Goal: Task Accomplishment & Management: Manage account settings

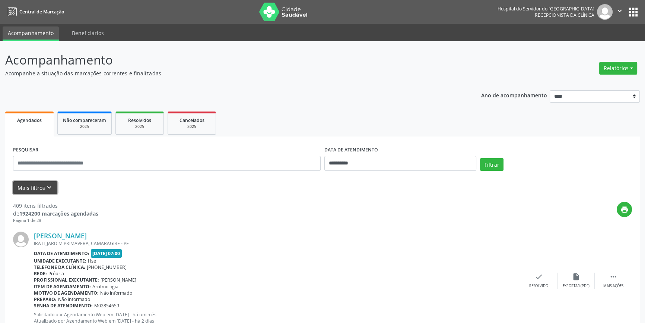
click at [38, 184] on button "Mais filtros keyboard_arrow_down" at bounding box center [35, 187] width 44 height 13
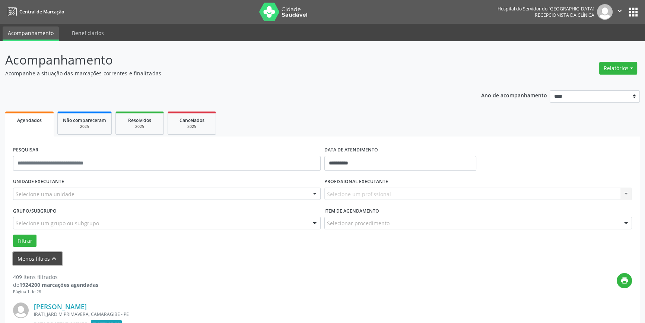
click at [33, 255] on button "Menos filtros keyboard_arrow_up" at bounding box center [37, 258] width 49 height 13
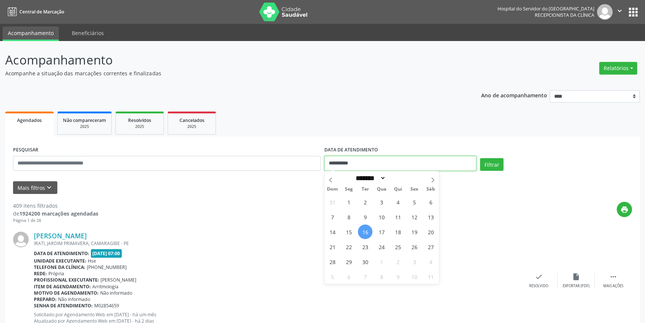
drag, startPoint x: 360, startPoint y: 163, endPoint x: 324, endPoint y: 164, distance: 36.5
click at [324, 164] on div "**********" at bounding box center [401, 160] width 156 height 32
click at [350, 230] on span "15" at bounding box center [349, 231] width 15 height 15
type input "**********"
click at [350, 230] on span "15" at bounding box center [349, 231] width 15 height 15
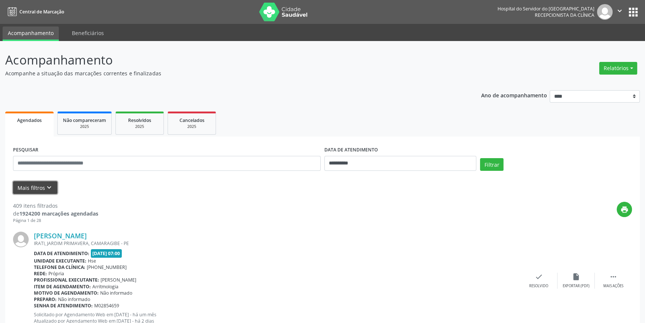
click at [48, 186] on icon "keyboard_arrow_down" at bounding box center [49, 187] width 8 height 8
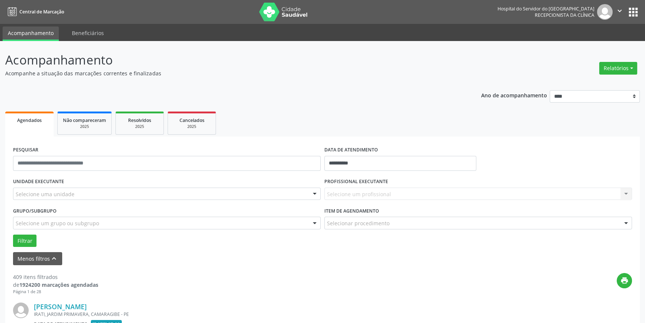
click at [316, 193] on div at bounding box center [314, 194] width 11 height 13
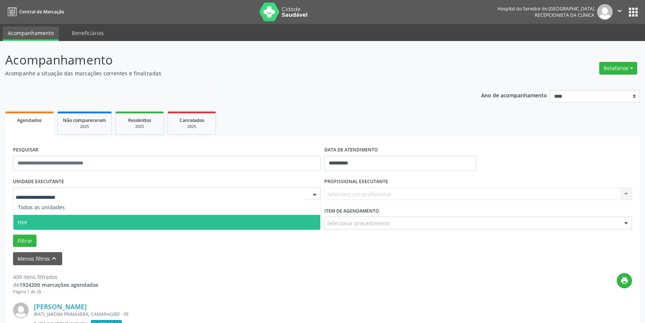
click at [300, 222] on span "Hse" at bounding box center [166, 222] width 307 height 15
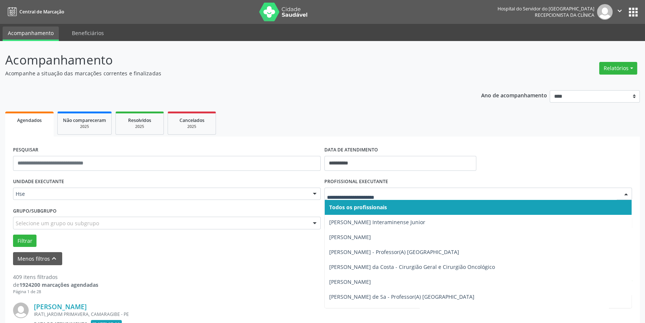
click at [627, 192] on div at bounding box center [626, 194] width 11 height 13
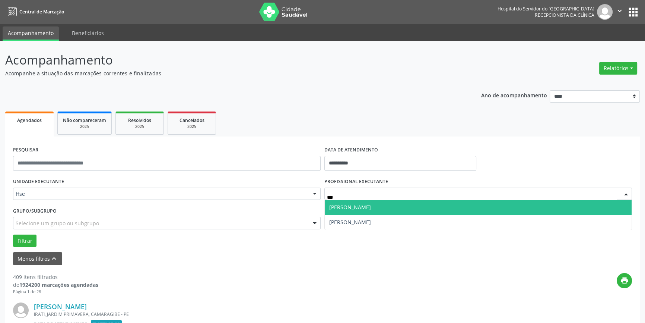
type input "****"
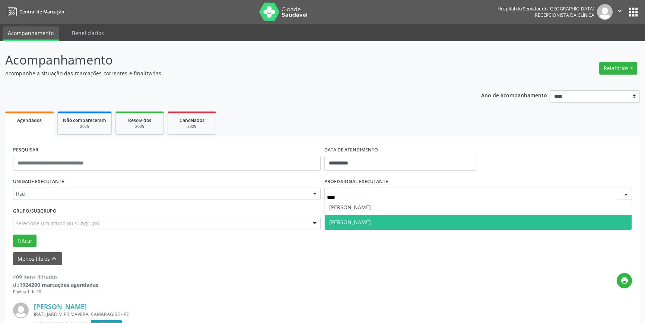
click at [371, 218] on span "[PERSON_NAME]" at bounding box center [350, 221] width 42 height 7
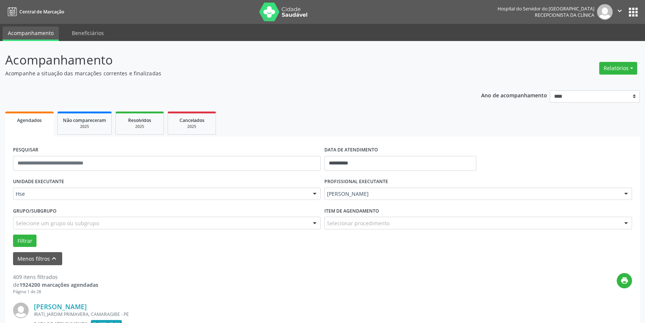
click at [626, 220] on div at bounding box center [626, 223] width 11 height 13
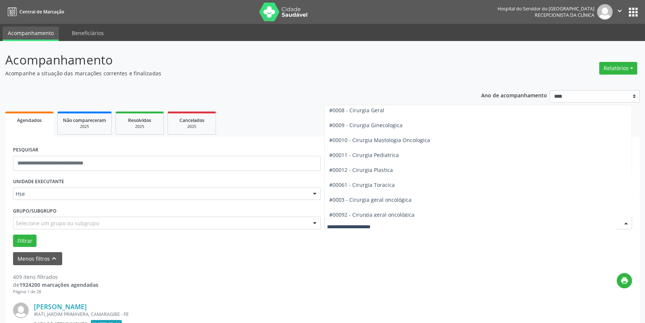
scroll to position [136, 0]
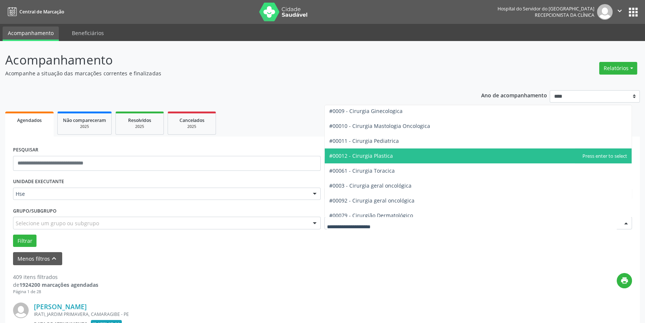
click at [380, 152] on span "#00012 - Cirurgia Plastica" at bounding box center [361, 155] width 64 height 7
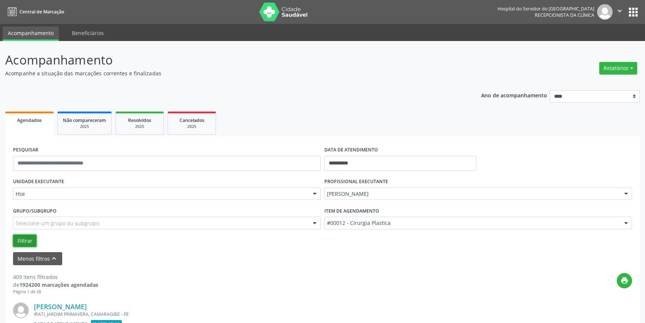
click at [26, 239] on button "Filtrar" at bounding box center [24, 240] width 23 height 13
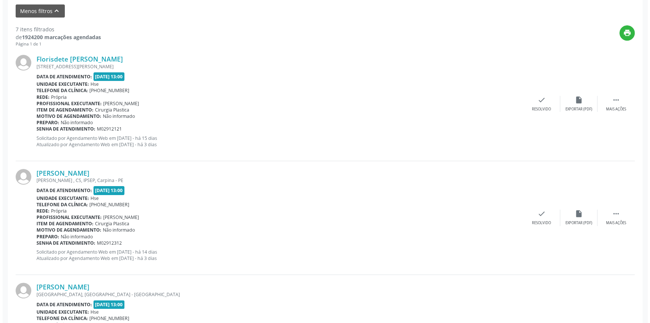
scroll to position [265, 0]
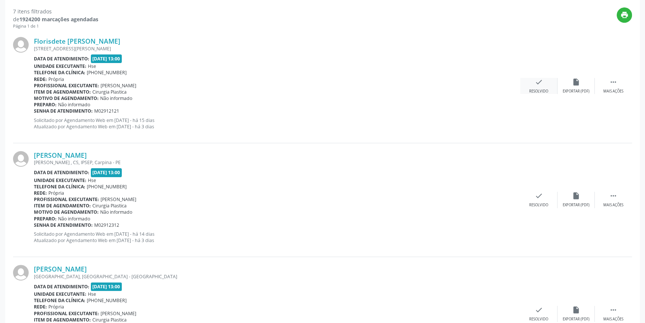
click at [544, 81] on div "check Resolvido" at bounding box center [539, 86] width 37 height 16
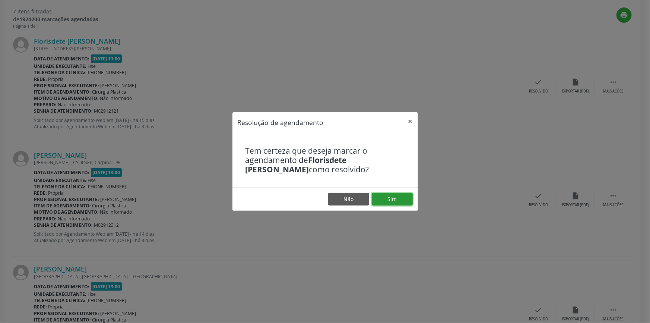
click at [400, 196] on button "Sim" at bounding box center [392, 199] width 41 height 13
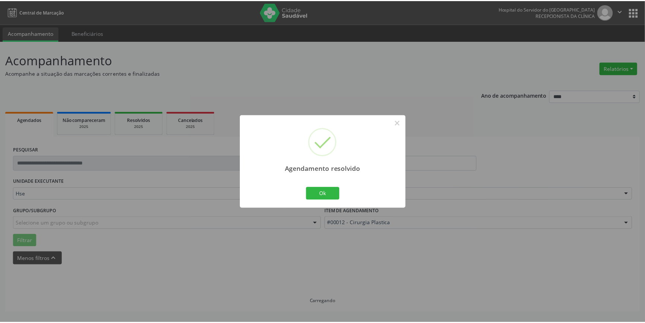
scroll to position [0, 0]
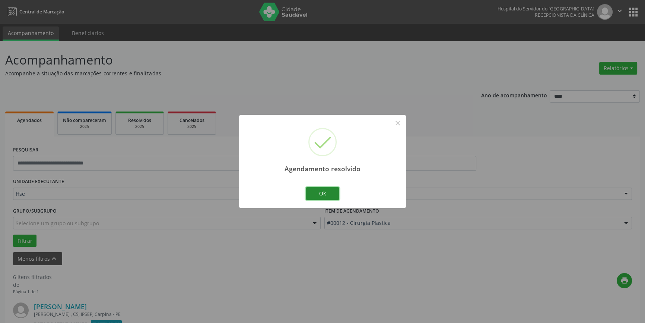
click at [321, 191] on button "Ok" at bounding box center [323, 193] width 34 height 13
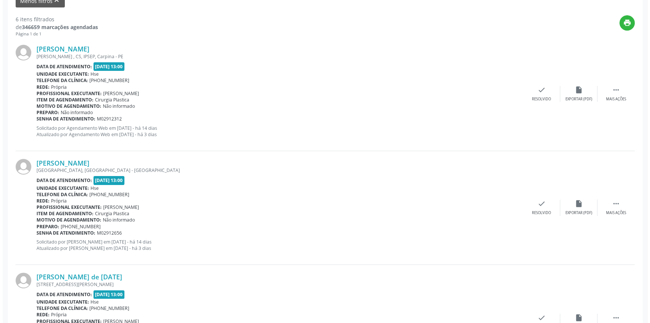
scroll to position [260, 0]
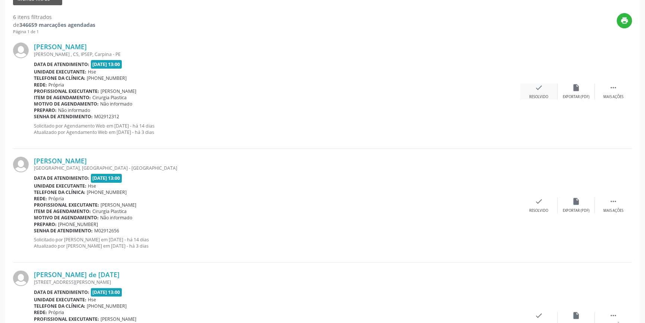
click at [543, 89] on icon "check" at bounding box center [539, 87] width 8 height 8
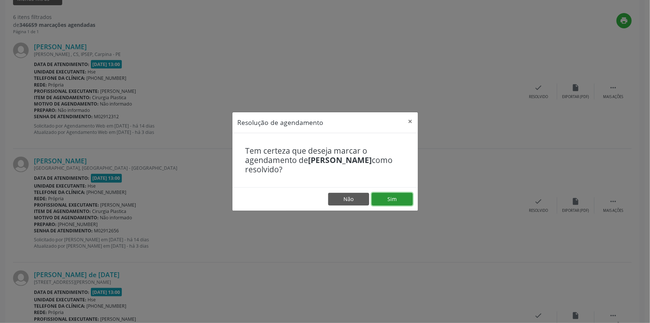
click at [389, 195] on button "Sim" at bounding box center [392, 199] width 41 height 13
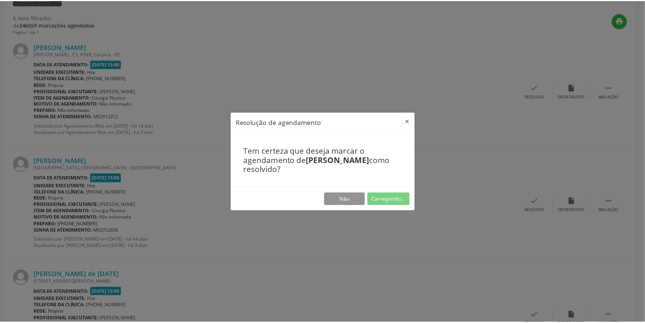
scroll to position [0, 0]
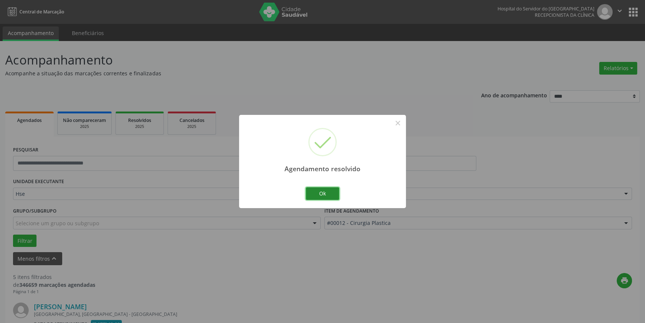
click at [327, 192] on button "Ok" at bounding box center [323, 193] width 34 height 13
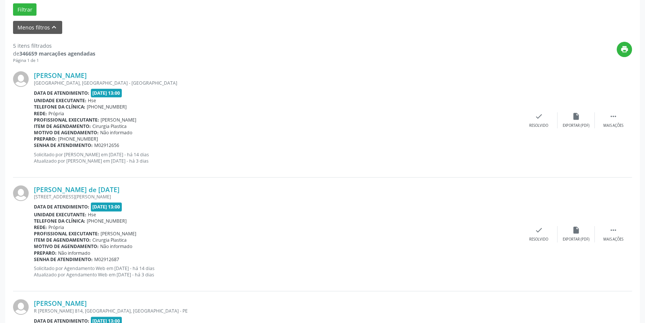
scroll to position [245, 0]
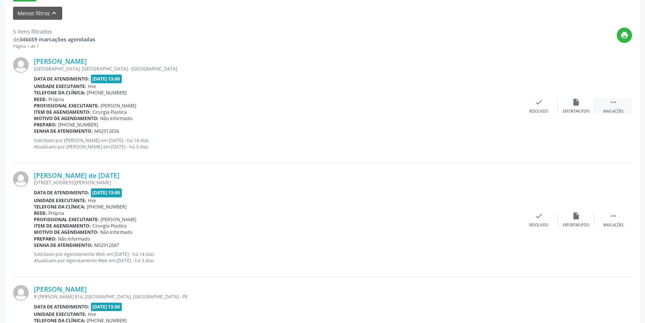
click at [616, 100] on icon "" at bounding box center [614, 102] width 8 height 8
click at [573, 102] on icon "alarm_off" at bounding box center [576, 102] width 8 height 8
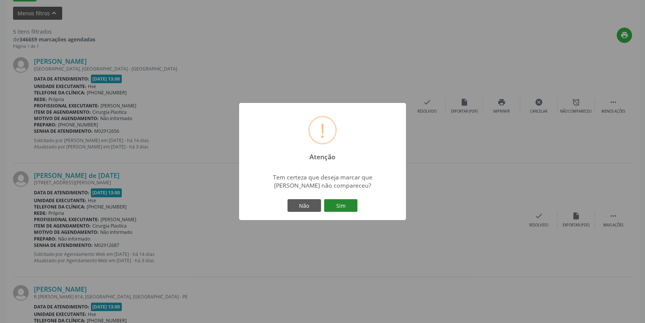
click at [338, 202] on button "Sim" at bounding box center [341, 205] width 34 height 13
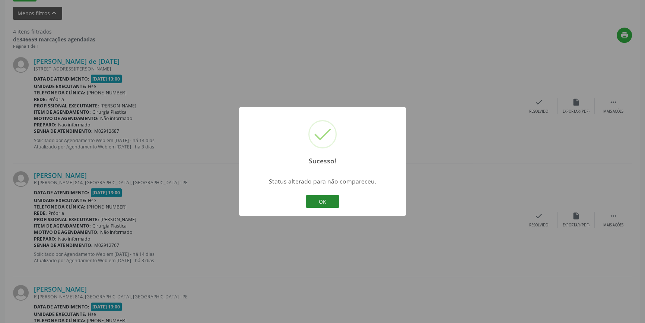
click at [330, 199] on button "OK" at bounding box center [323, 201] width 34 height 13
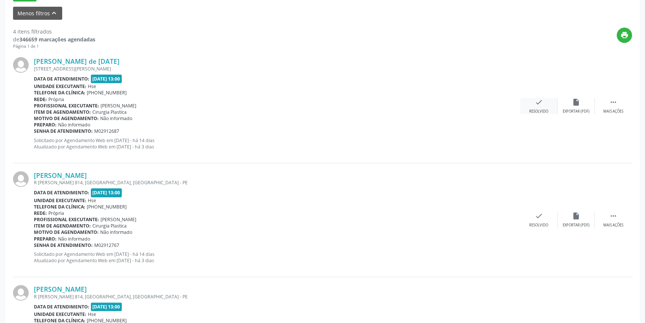
click at [543, 104] on icon "check" at bounding box center [539, 102] width 8 height 8
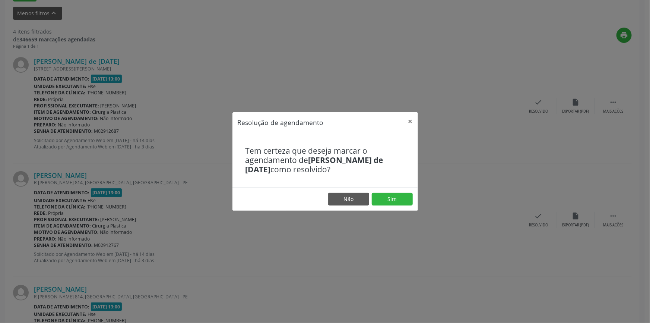
click at [398, 192] on footer "Não Sim" at bounding box center [326, 198] width 186 height 23
click at [397, 194] on button "Sim" at bounding box center [392, 199] width 41 height 13
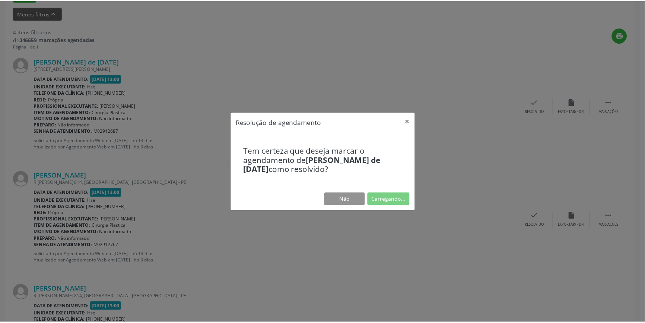
scroll to position [0, 0]
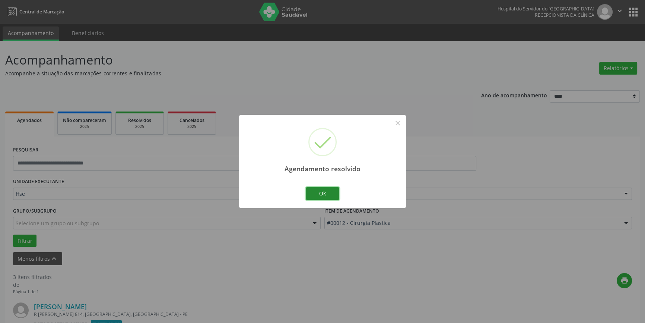
click at [328, 194] on button "Ok" at bounding box center [323, 193] width 34 height 13
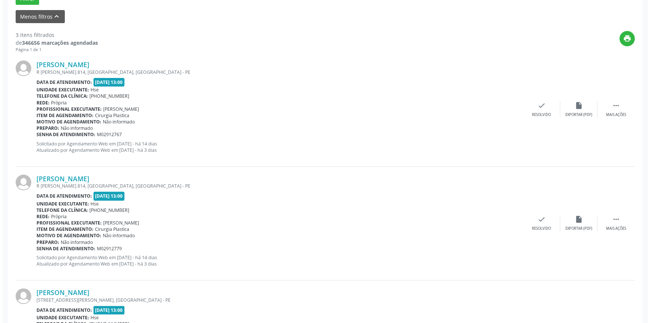
scroll to position [265, 0]
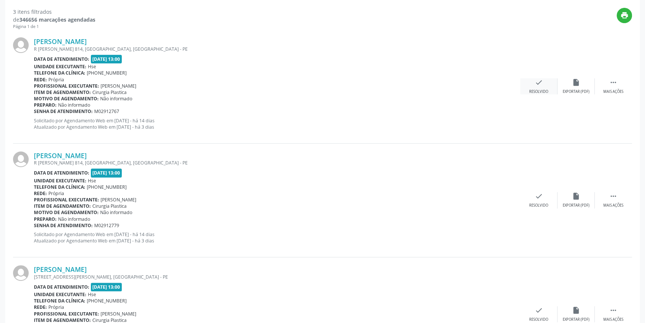
click at [544, 83] on div "check Resolvido" at bounding box center [539, 86] width 37 height 16
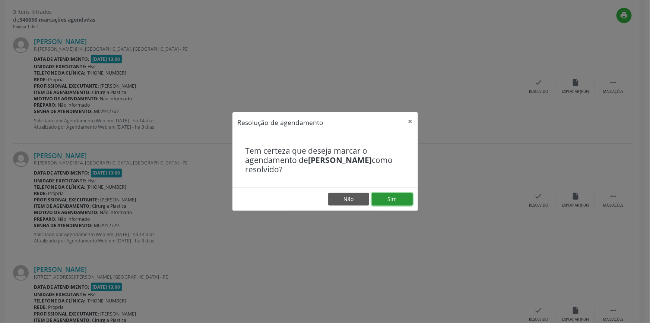
click at [394, 198] on button "Sim" at bounding box center [392, 199] width 41 height 13
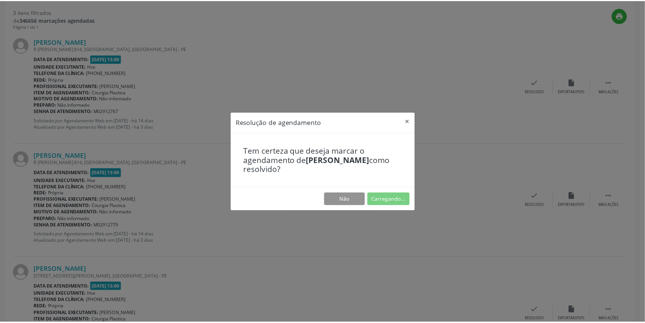
scroll to position [0, 0]
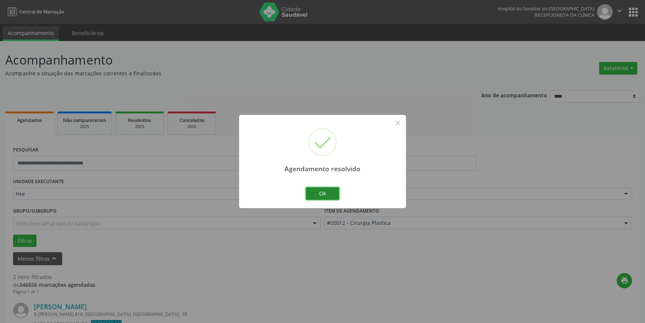
click at [322, 192] on button "Ok" at bounding box center [323, 193] width 34 height 13
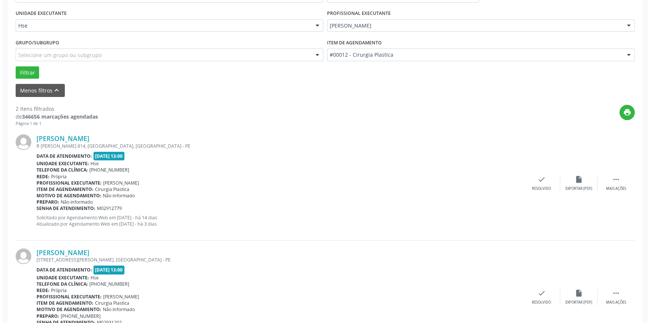
scroll to position [211, 0]
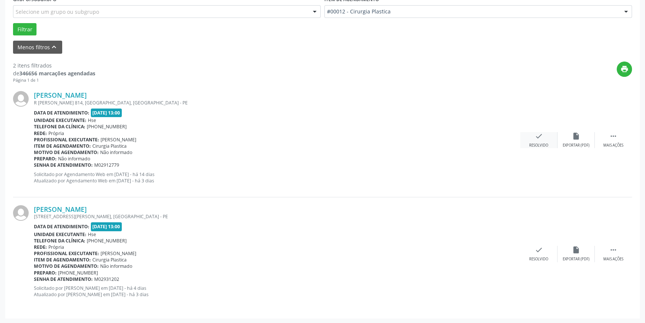
click at [541, 141] on div "check Resolvido" at bounding box center [539, 140] width 37 height 16
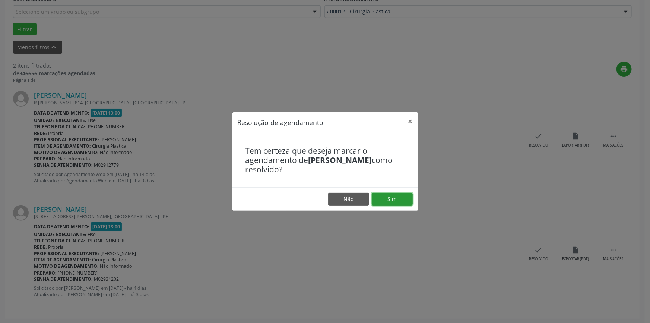
click at [412, 199] on button "Sim" at bounding box center [392, 199] width 41 height 13
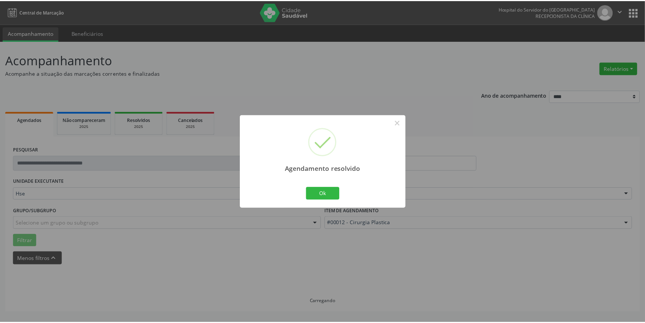
scroll to position [0, 0]
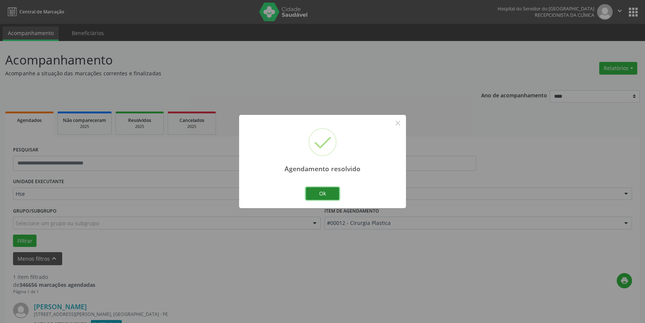
click at [330, 191] on button "Ok" at bounding box center [323, 193] width 34 height 13
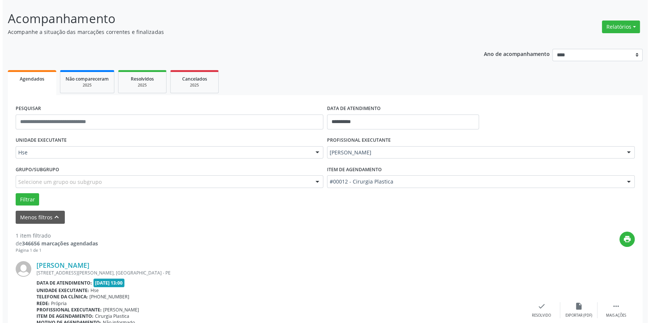
scroll to position [98, 0]
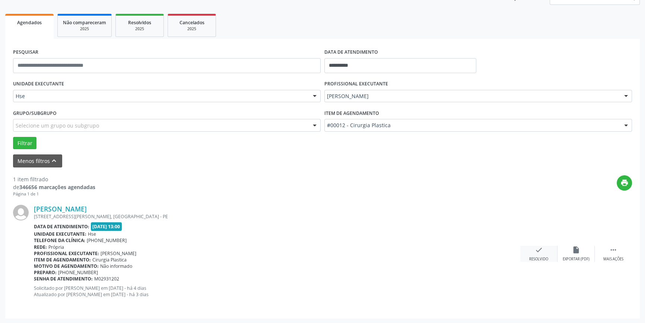
click at [543, 248] on icon "check" at bounding box center [539, 250] width 8 height 8
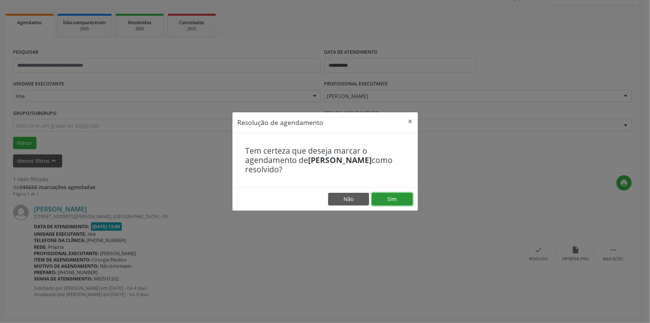
click at [394, 196] on button "Sim" at bounding box center [392, 199] width 41 height 13
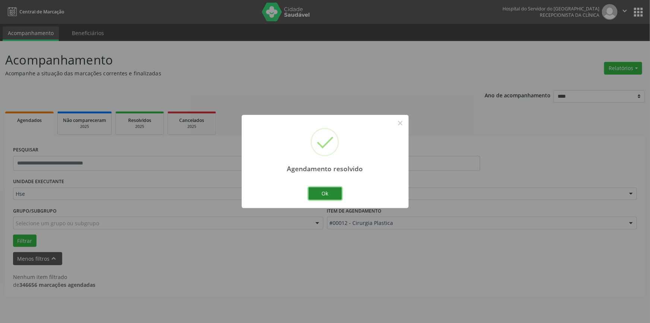
click at [328, 187] on button "Ok" at bounding box center [326, 193] width 34 height 13
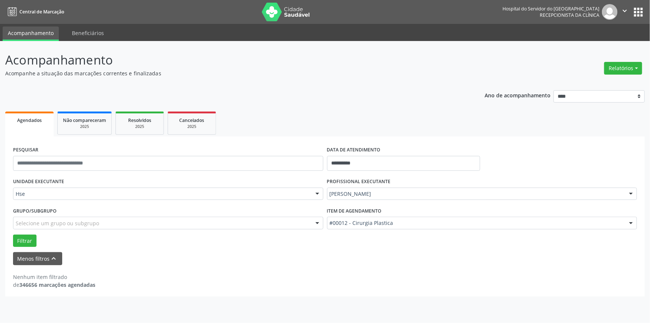
click at [645, 59] on div "**********" at bounding box center [325, 182] width 650 height 282
click at [628, 68] on button "Relatórios" at bounding box center [623, 68] width 38 height 13
click at [600, 83] on link "Agendamentos" at bounding box center [602, 84] width 80 height 10
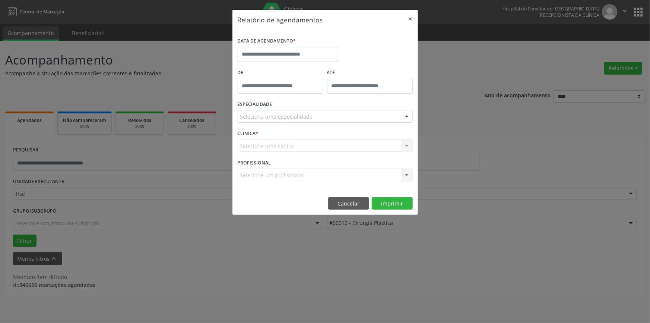
drag, startPoint x: 283, startPoint y: 61, endPoint x: 291, endPoint y: 60, distance: 8.4
click at [284, 61] on div "DATA DE AGENDAMENTO *" at bounding box center [288, 51] width 104 height 32
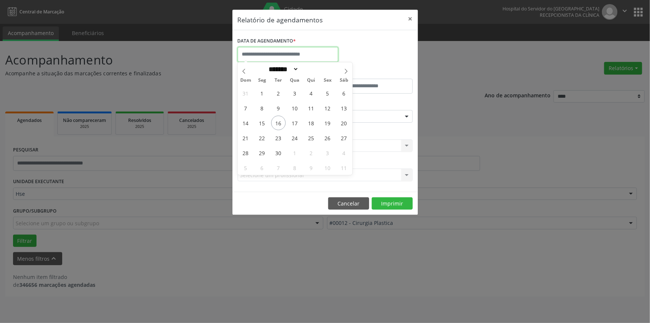
click at [307, 53] on input "text" at bounding box center [288, 54] width 101 height 15
click at [280, 123] on span "16" at bounding box center [278, 123] width 15 height 15
type input "**********"
click at [280, 123] on span "16" at bounding box center [278, 123] width 15 height 15
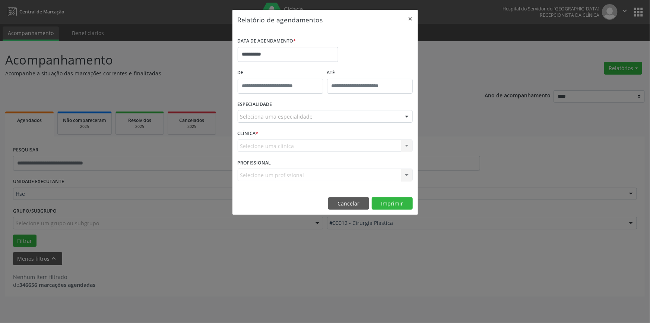
click at [300, 112] on div "Seleciona uma especialidade" at bounding box center [325, 116] width 175 height 13
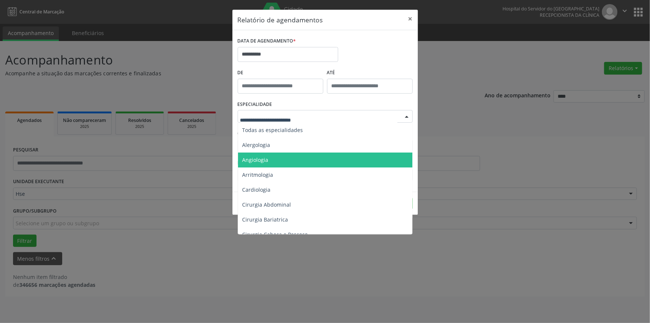
click at [288, 161] on span "Angiologia" at bounding box center [326, 159] width 176 height 15
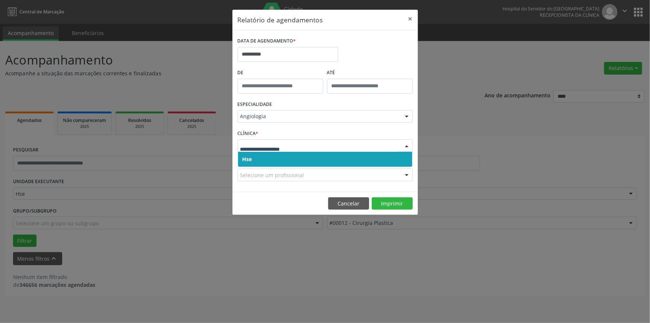
click at [287, 159] on span "Hse" at bounding box center [325, 159] width 174 height 15
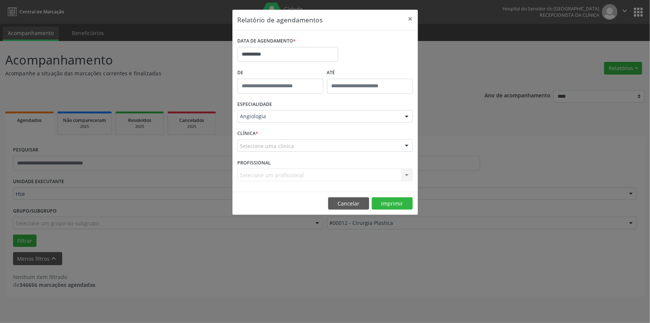
click at [290, 152] on div "CLÍNICA * Selecione uma clínica Hse Nenhum resultado encontrado para: " " Não h…" at bounding box center [325, 142] width 179 height 29
click at [291, 149] on div at bounding box center [325, 145] width 175 height 13
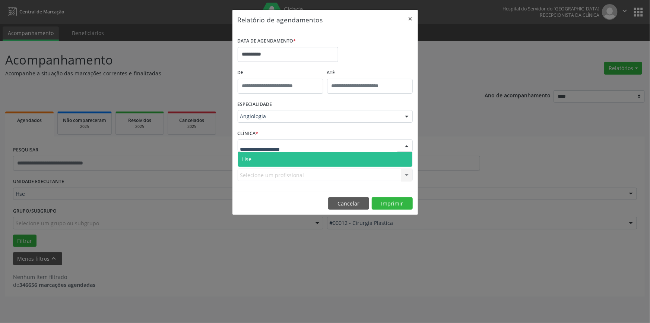
click at [293, 163] on span "Hse" at bounding box center [325, 159] width 174 height 15
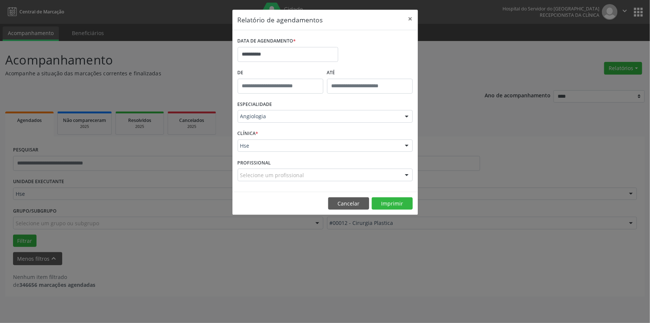
click at [303, 177] on div "Selecione um profissional" at bounding box center [325, 174] width 175 height 13
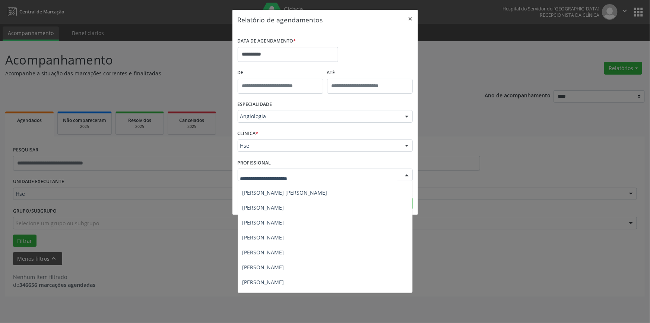
scroll to position [112, 0]
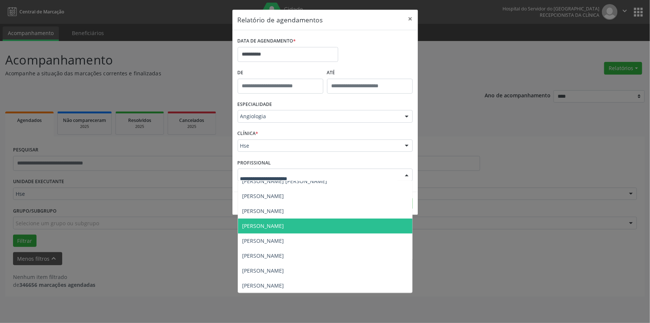
click at [309, 222] on span "[PERSON_NAME]" at bounding box center [325, 225] width 174 height 15
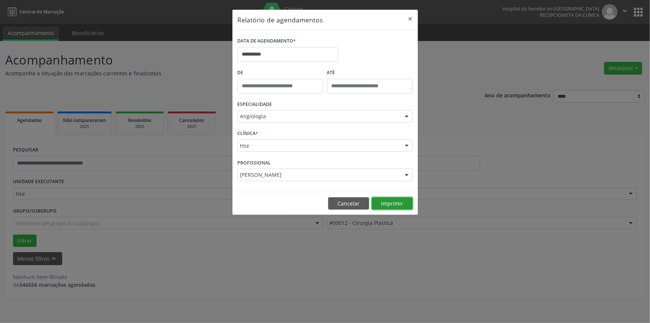
click at [385, 203] on button "Imprimir" at bounding box center [392, 203] width 41 height 13
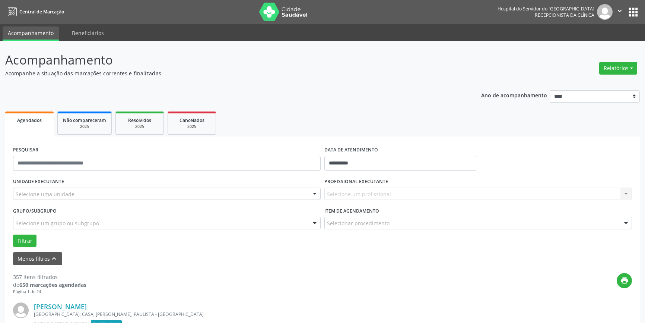
scroll to position [101, 0]
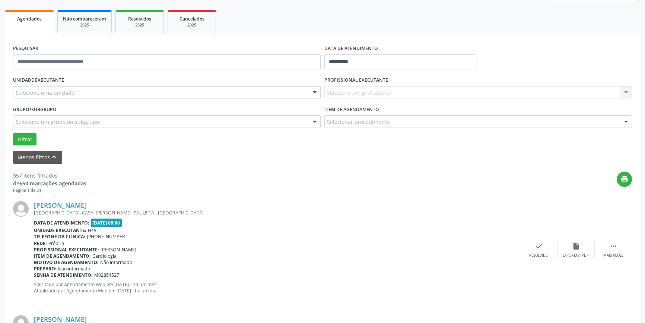
click at [81, 91] on div "Selecione uma unidade" at bounding box center [167, 92] width 308 height 13
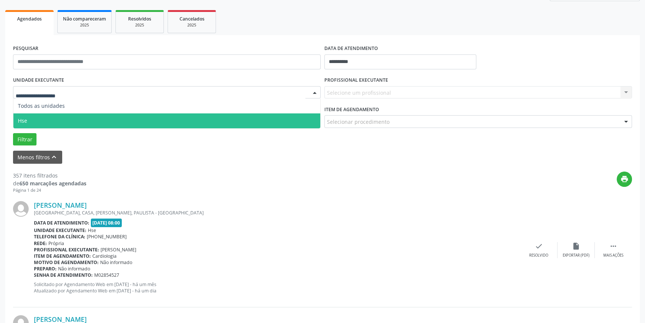
drag, startPoint x: 75, startPoint y: 117, endPoint x: 80, endPoint y: 117, distance: 6.0
click at [75, 117] on span "Hse" at bounding box center [166, 120] width 307 height 15
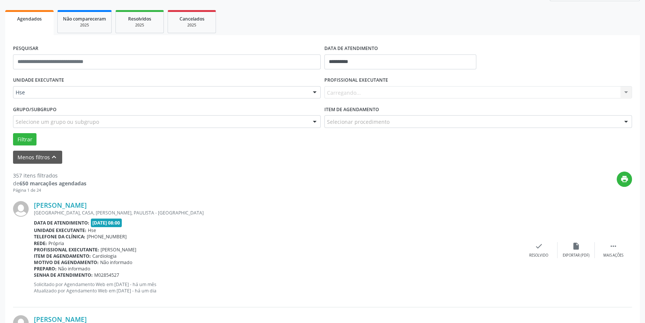
click at [401, 91] on div "Carregando... Nenhum resultado encontrado para: " " Não há nenhuma opção para s…" at bounding box center [479, 92] width 308 height 13
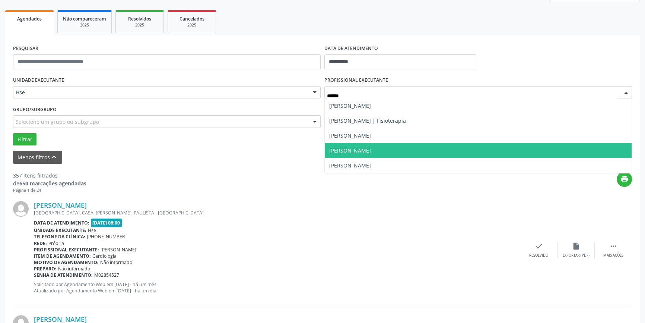
drag, startPoint x: 383, startPoint y: 149, endPoint x: 384, endPoint y: 154, distance: 4.5
click at [371, 151] on span "[PERSON_NAME]" at bounding box center [350, 150] width 42 height 7
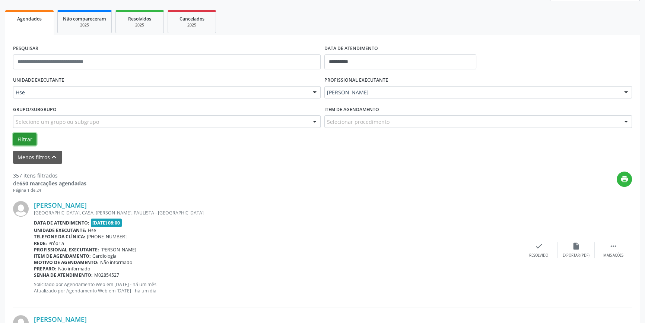
click at [28, 141] on button "Filtrar" at bounding box center [24, 139] width 23 height 13
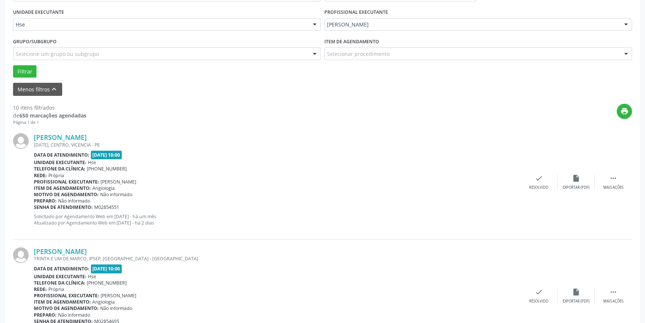
scroll to position [372, 0]
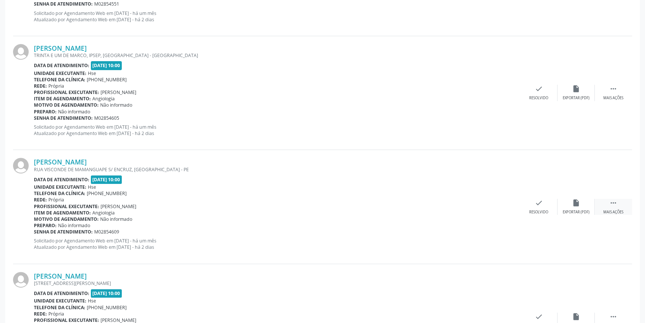
click at [621, 206] on div " Mais ações" at bounding box center [613, 207] width 37 height 16
click at [587, 206] on div "alarm_off Não compareceu" at bounding box center [576, 207] width 37 height 16
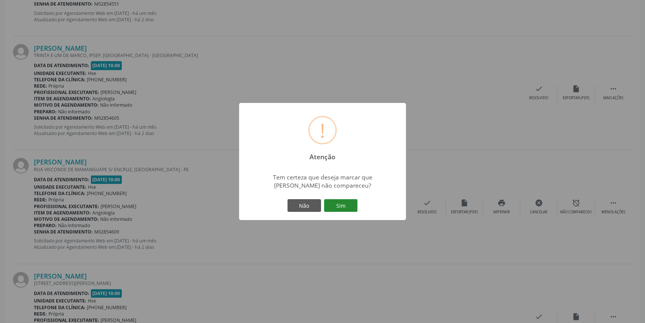
click at [335, 207] on button "Sim" at bounding box center [341, 205] width 34 height 13
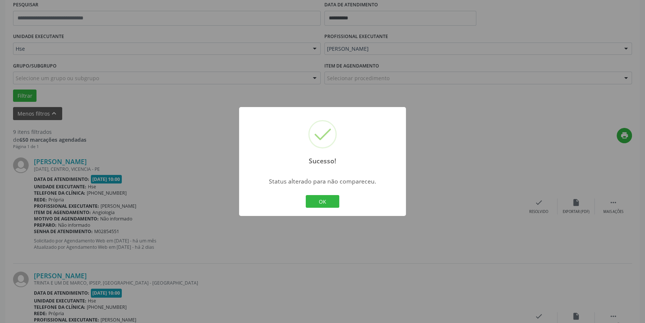
scroll to position [0, 0]
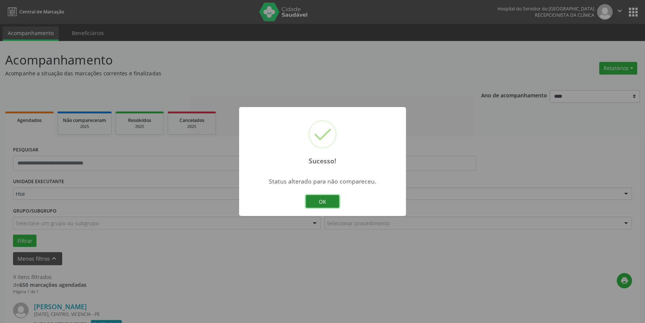
click at [327, 198] on button "OK" at bounding box center [323, 201] width 34 height 13
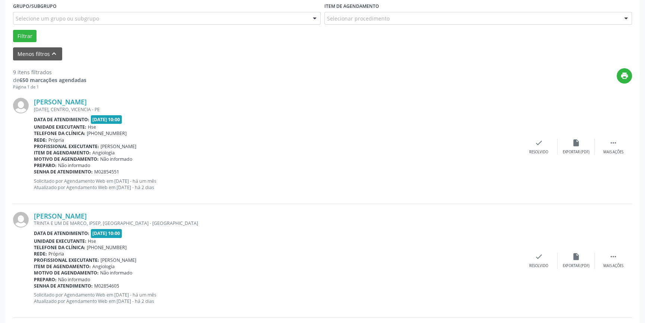
scroll to position [271, 0]
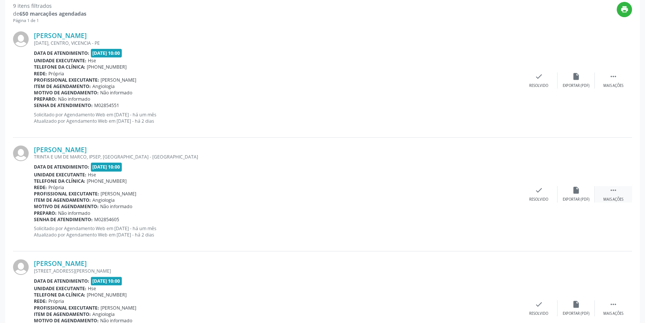
click at [617, 194] on div " Mais ações" at bounding box center [613, 194] width 37 height 16
click at [581, 190] on div "alarm_off Não compareceu" at bounding box center [576, 194] width 37 height 16
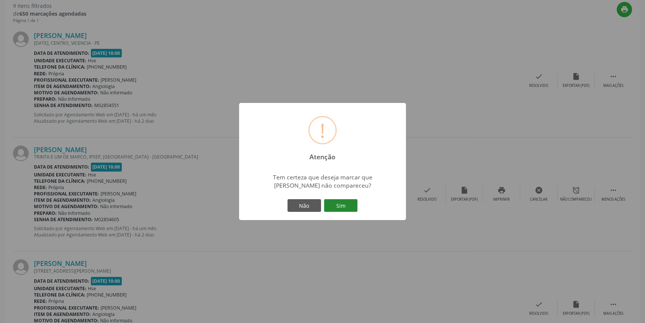
click at [349, 205] on button "Sim" at bounding box center [341, 205] width 34 height 13
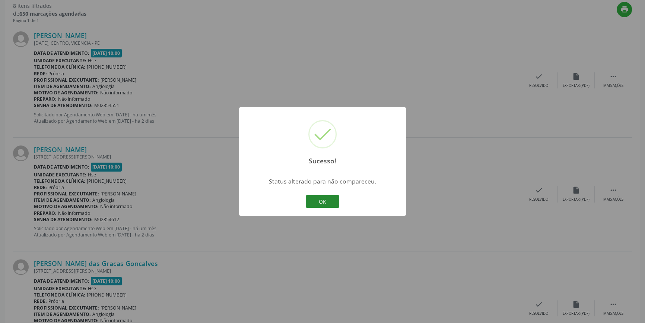
click at [326, 202] on button "OK" at bounding box center [323, 201] width 34 height 13
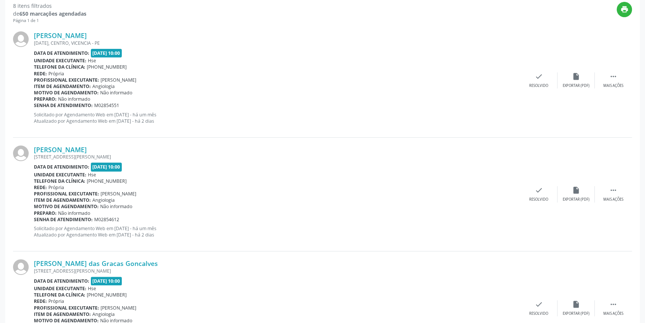
scroll to position [61, 0]
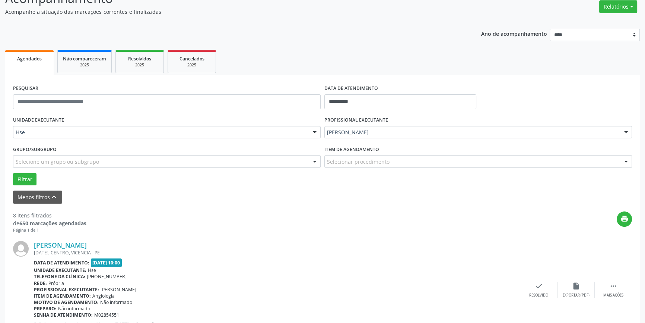
drag, startPoint x: 42, startPoint y: 57, endPoint x: 494, endPoint y: 15, distance: 453.6
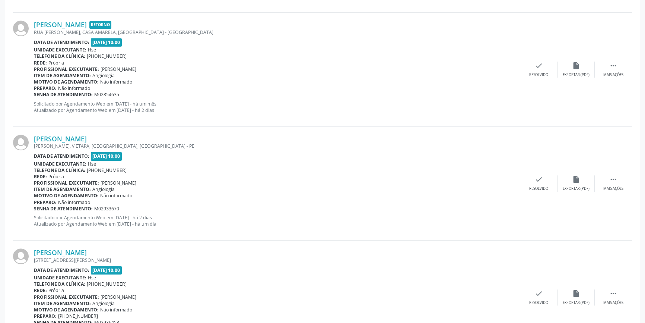
scroll to position [894, 0]
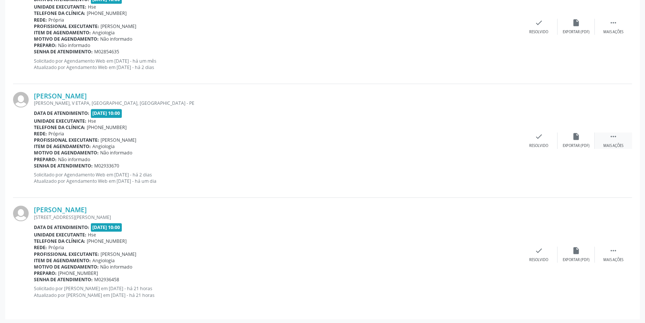
click at [622, 143] on div "Mais ações" at bounding box center [614, 145] width 20 height 5
click at [586, 138] on div "alarm_off Não compareceu" at bounding box center [576, 140] width 37 height 16
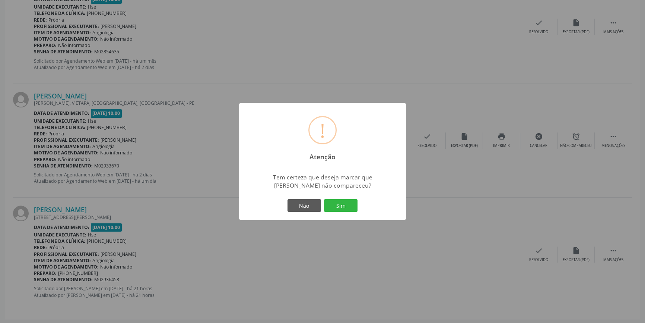
click at [341, 198] on div "Não Sim" at bounding box center [323, 206] width 74 height 16
click at [353, 209] on button "Sim" at bounding box center [341, 205] width 34 height 13
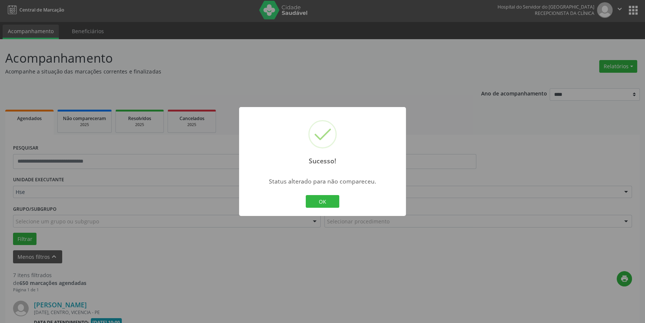
scroll to position [0, 0]
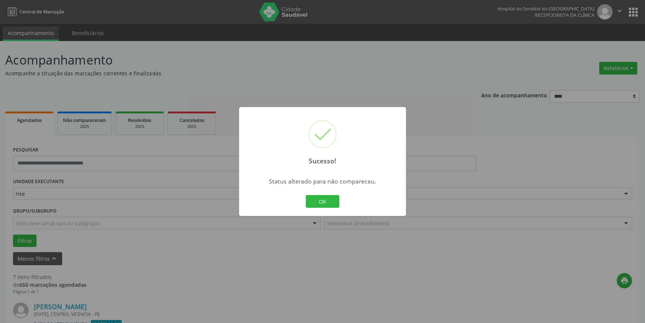
click at [325, 193] on div "Sucesso! × Status alterado para não compareceu. OK Cancel" at bounding box center [322, 161] width 167 height 109
click at [325, 193] on div "OK Cancel" at bounding box center [322, 201] width 37 height 16
click at [331, 205] on button "OK" at bounding box center [323, 201] width 34 height 13
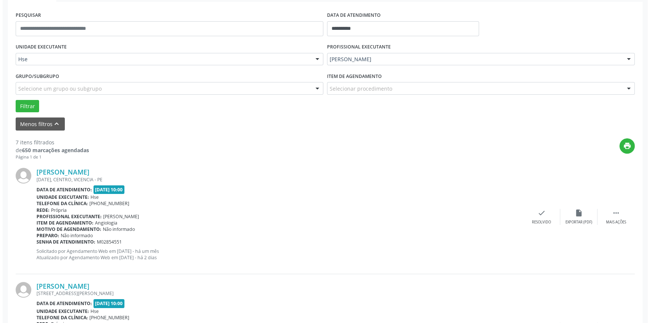
scroll to position [135, 0]
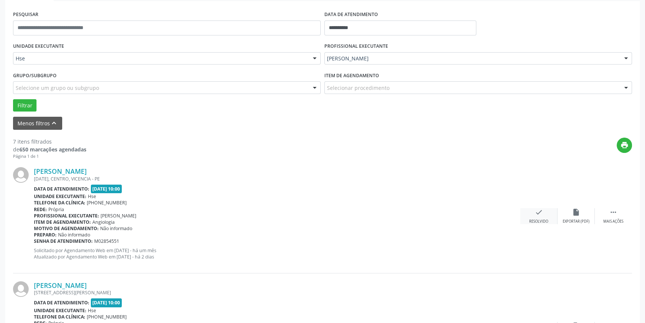
click at [526, 214] on div "check Resolvido" at bounding box center [539, 216] width 37 height 16
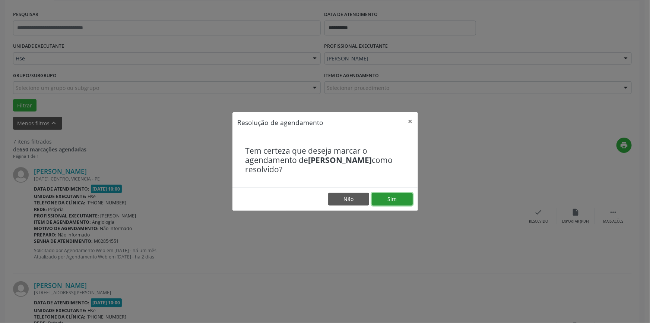
click at [390, 198] on button "Sim" at bounding box center [392, 199] width 41 height 13
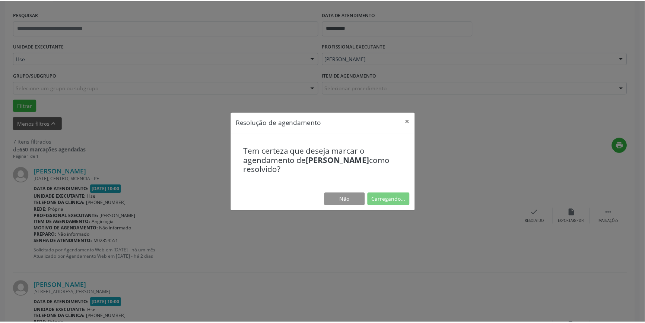
scroll to position [0, 0]
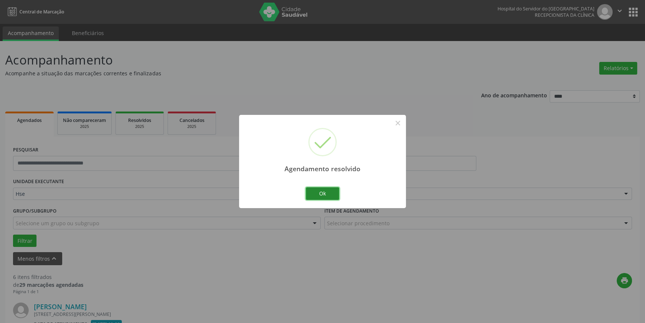
drag, startPoint x: 316, startPoint y: 187, endPoint x: 329, endPoint y: 187, distance: 12.3
click at [320, 189] on button "Ok" at bounding box center [323, 193] width 34 height 13
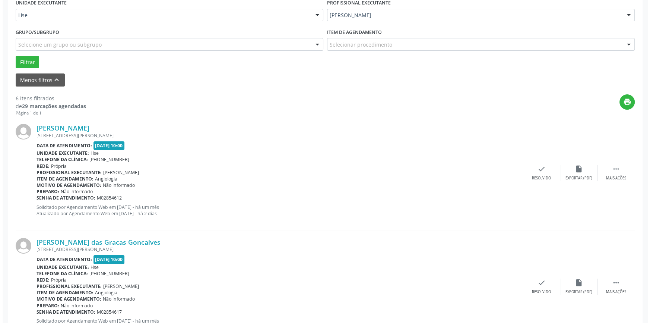
scroll to position [237, 0]
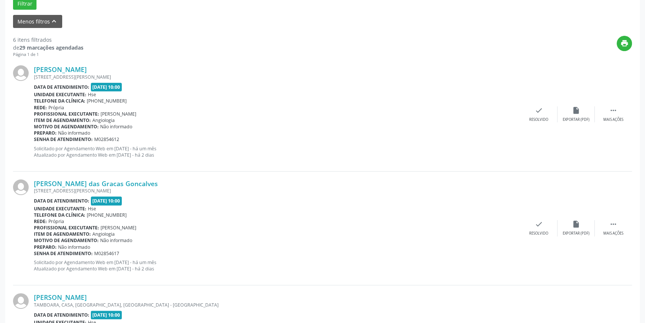
click at [533, 124] on div "Maria Jose da Cruz Barros RUA FRANCISCO CORTEZ 124, CORDEIRO, RECIFE - PE Data …" at bounding box center [322, 114] width 619 height 114
click at [533, 120] on div "Resolvido" at bounding box center [539, 119] width 19 height 5
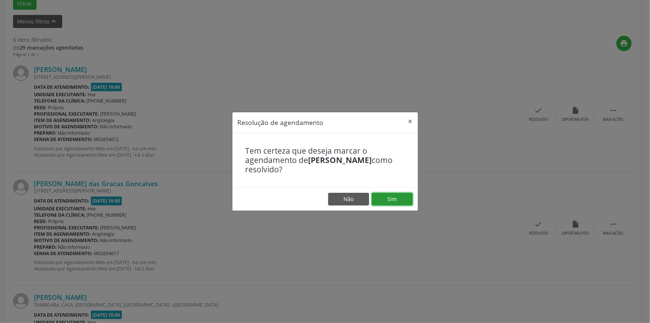
click at [406, 196] on button "Sim" at bounding box center [392, 199] width 41 height 13
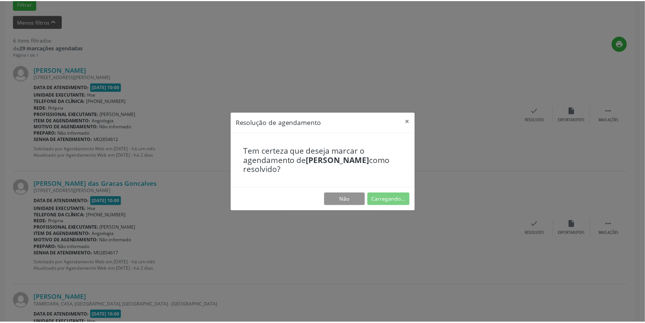
scroll to position [0, 0]
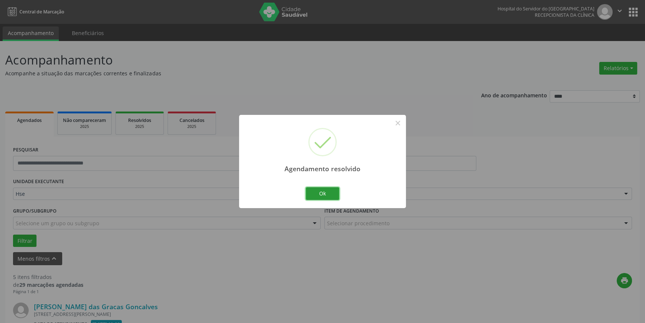
drag, startPoint x: 323, startPoint y: 192, endPoint x: 339, endPoint y: 190, distance: 15.9
click at [329, 191] on button "Ok" at bounding box center [323, 193] width 34 height 13
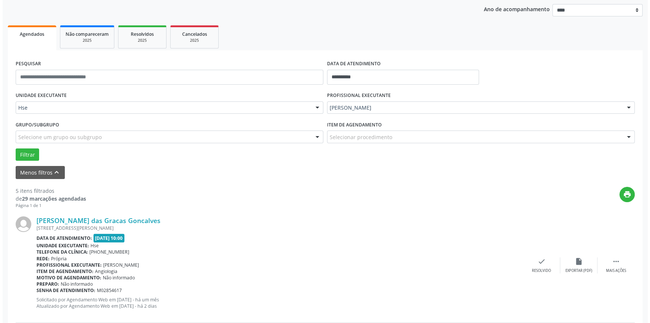
scroll to position [203, 0]
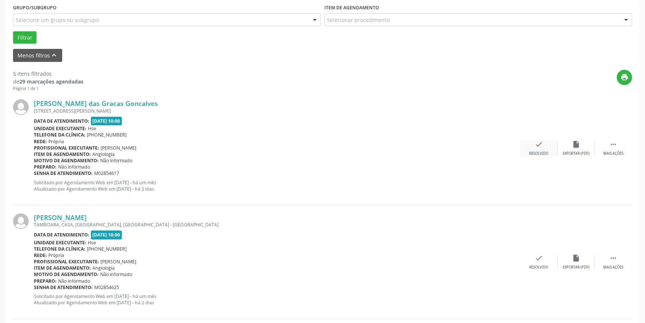
click at [540, 149] on div "check Resolvido" at bounding box center [539, 148] width 37 height 16
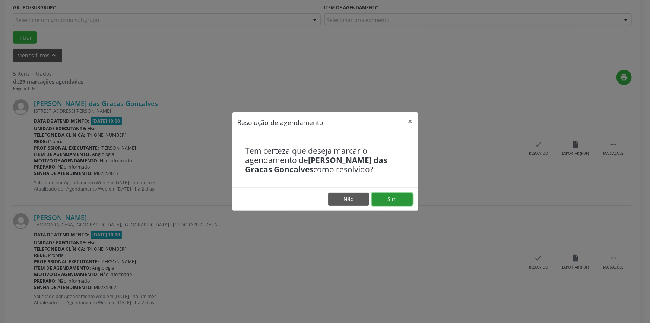
click at [392, 193] on button "Sim" at bounding box center [392, 199] width 41 height 13
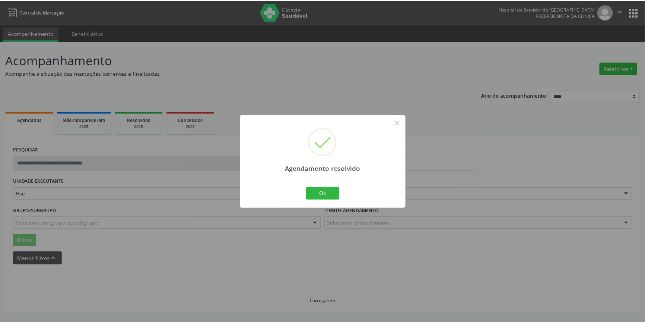
scroll to position [0, 0]
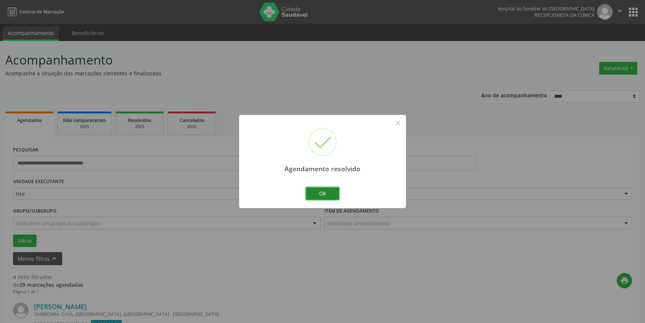
click at [316, 198] on button "Ok" at bounding box center [323, 193] width 34 height 13
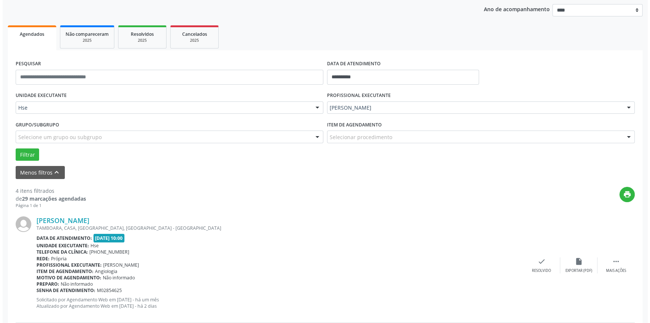
scroll to position [203, 0]
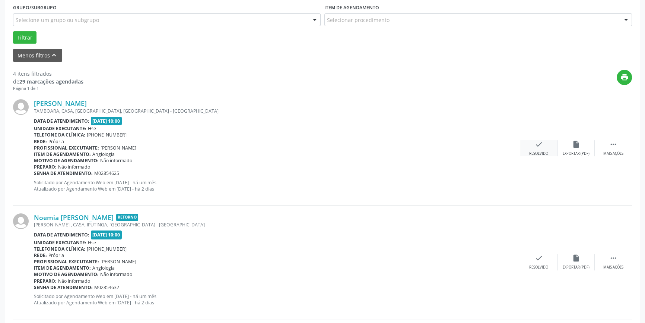
click at [533, 145] on div "check Resolvido" at bounding box center [539, 148] width 37 height 16
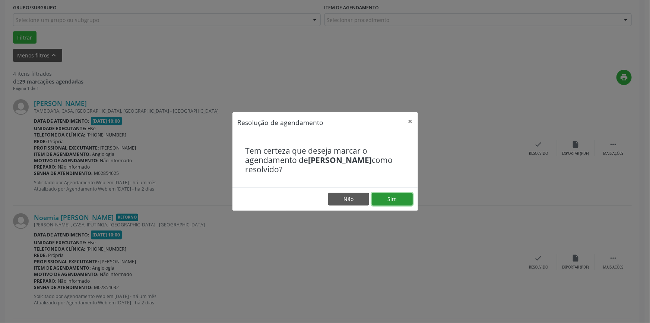
click at [405, 195] on button "Sim" at bounding box center [392, 199] width 41 height 13
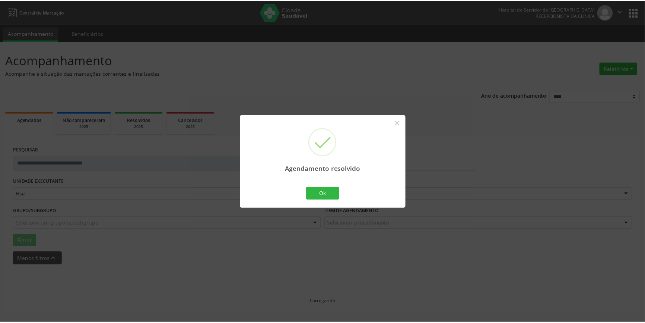
scroll to position [0, 0]
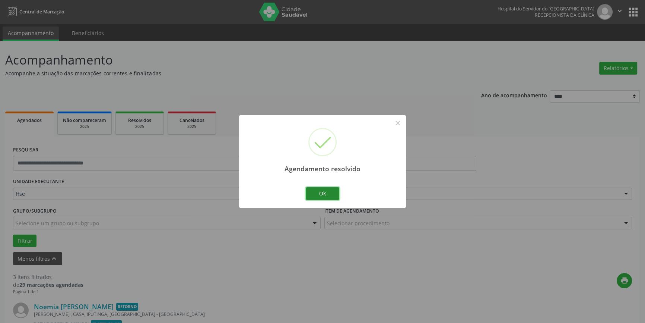
click at [322, 195] on button "Ok" at bounding box center [323, 193] width 34 height 13
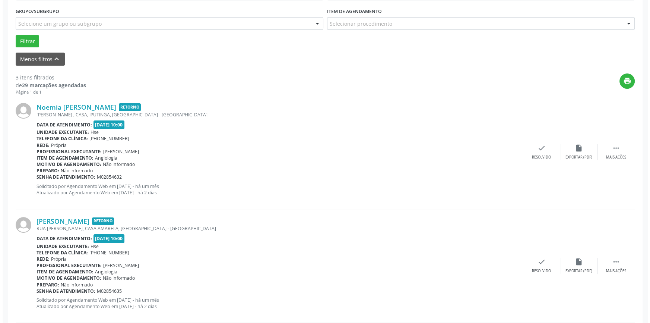
scroll to position [237, 0]
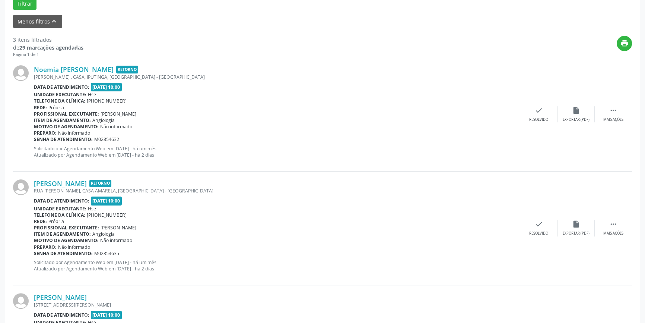
click at [537, 122] on div "Noemia Maria dos Santos Retorno JOAQUIM FERREIRA LIMA , CASA, IPUTINGA, RECIFE …" at bounding box center [322, 114] width 619 height 114
click at [537, 117] on div "Resolvido" at bounding box center [539, 119] width 19 height 5
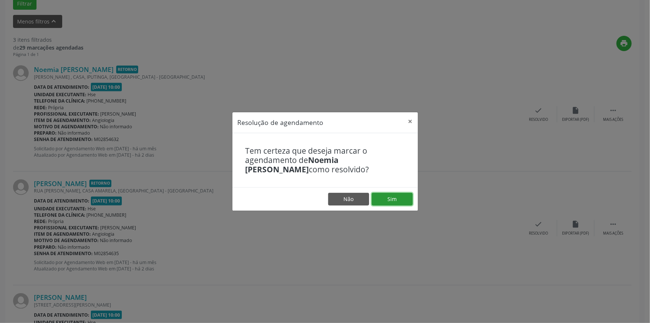
click at [395, 194] on button "Sim" at bounding box center [392, 199] width 41 height 13
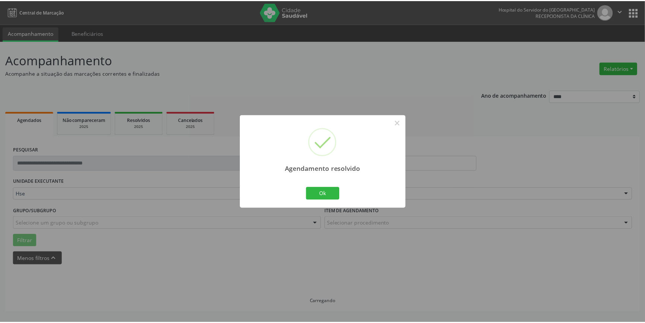
scroll to position [0, 0]
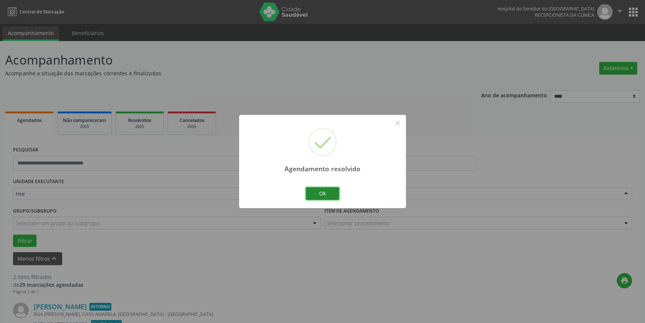
click at [325, 191] on button "Ok" at bounding box center [323, 193] width 34 height 13
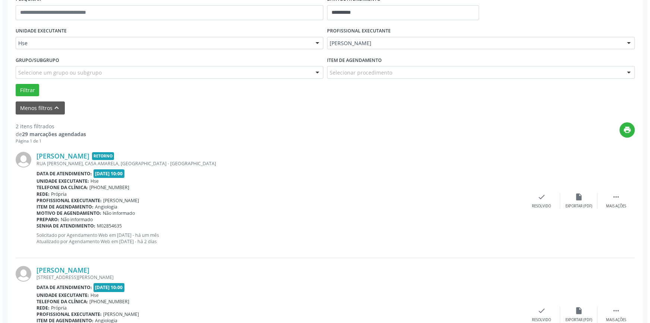
scroll to position [169, 0]
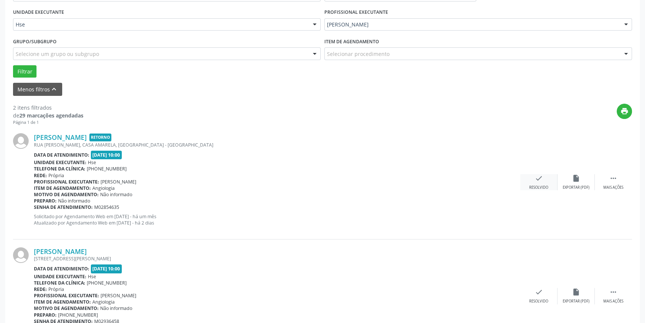
click at [542, 189] on div "Resolvido" at bounding box center [539, 187] width 19 height 5
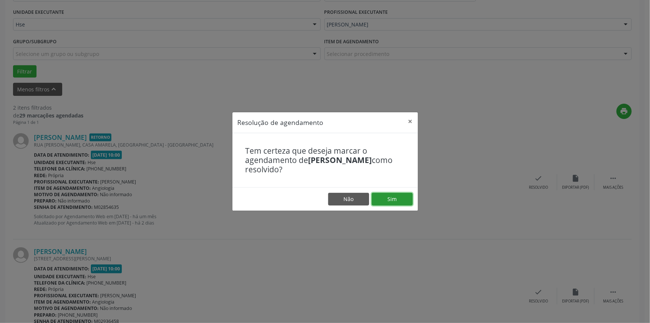
click at [405, 200] on button "Sim" at bounding box center [392, 199] width 41 height 13
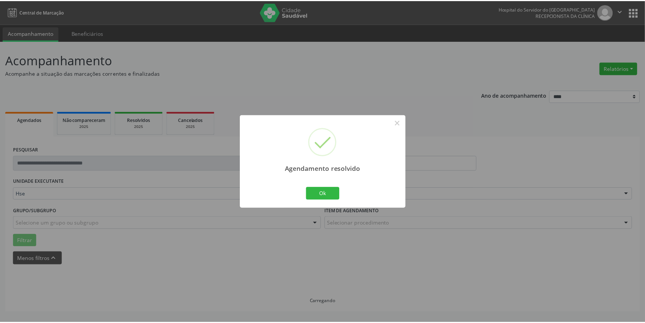
scroll to position [0, 0]
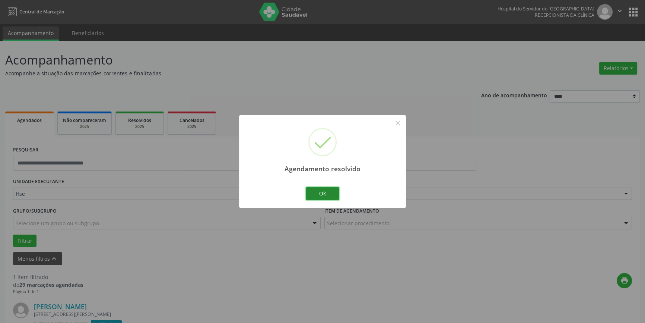
click at [313, 190] on button "Ok" at bounding box center [323, 193] width 34 height 13
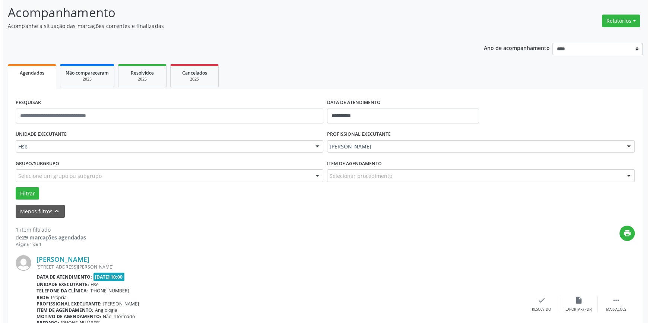
scroll to position [98, 0]
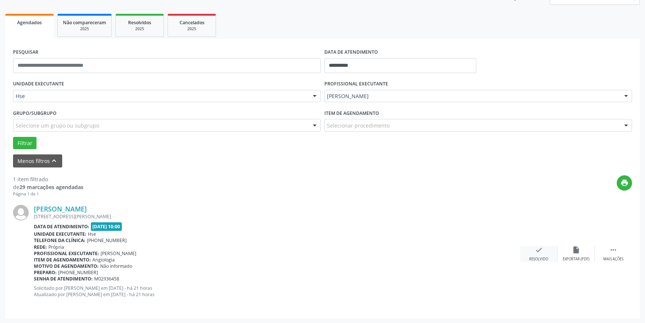
click at [536, 249] on icon "check" at bounding box center [539, 250] width 8 height 8
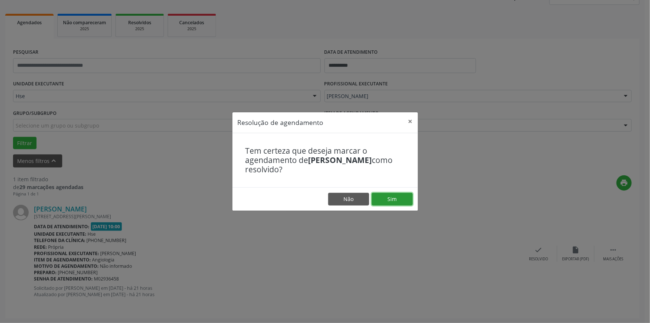
click at [394, 203] on button "Sim" at bounding box center [392, 199] width 41 height 13
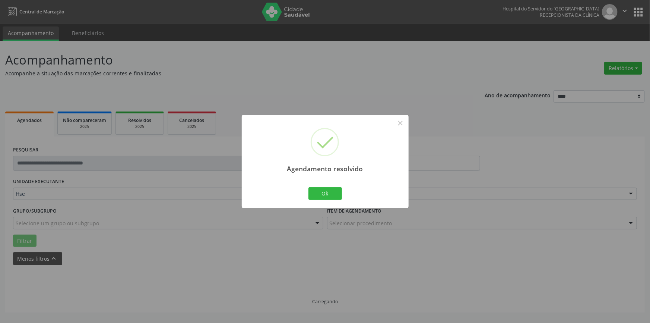
scroll to position [0, 0]
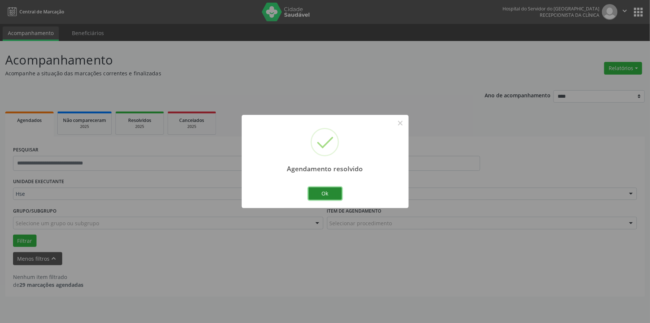
click at [325, 190] on button "Ok" at bounding box center [326, 193] width 34 height 13
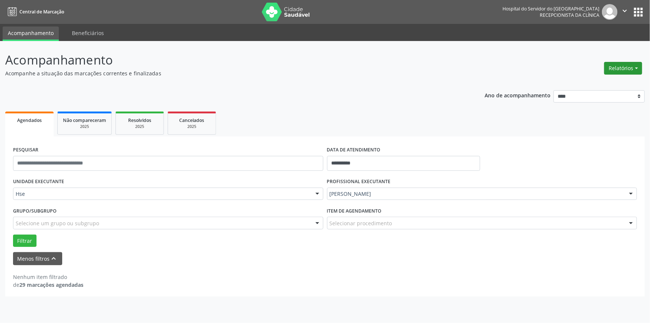
click at [606, 69] on button "Relatórios" at bounding box center [623, 68] width 38 height 13
click at [582, 88] on link "Agendamentos" at bounding box center [602, 84] width 80 height 10
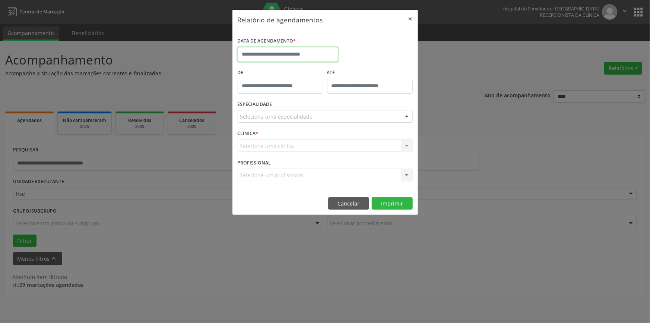
click at [284, 56] on input "text" at bounding box center [288, 54] width 101 height 15
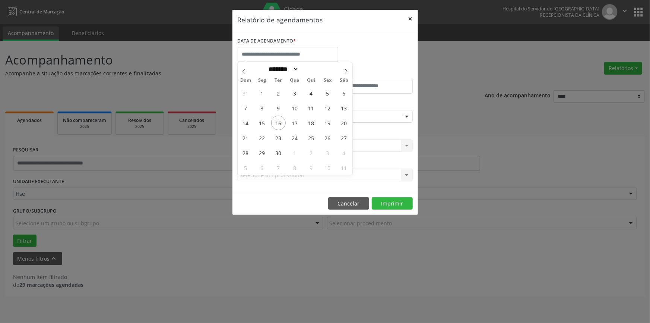
click at [414, 19] on button "×" at bounding box center [410, 19] width 15 height 18
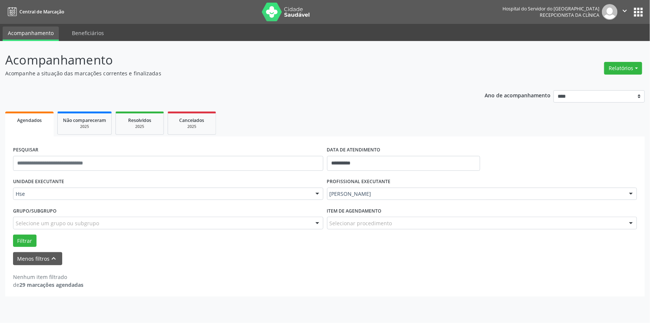
click at [355, 187] on div "[PERSON_NAME]" at bounding box center [482, 193] width 310 height 13
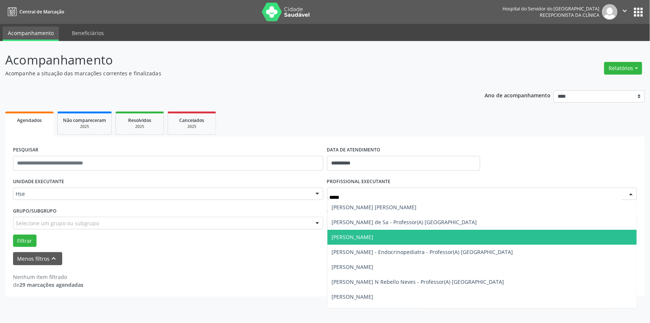
type input "*****"
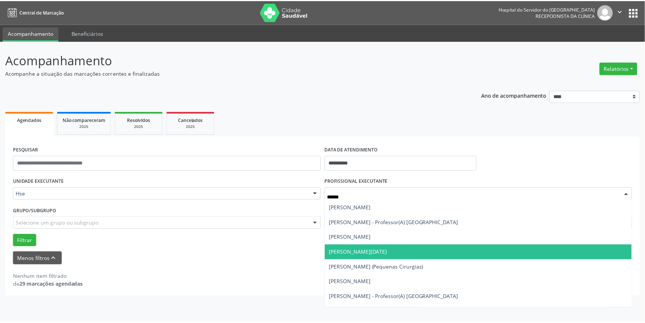
scroll to position [169, 0]
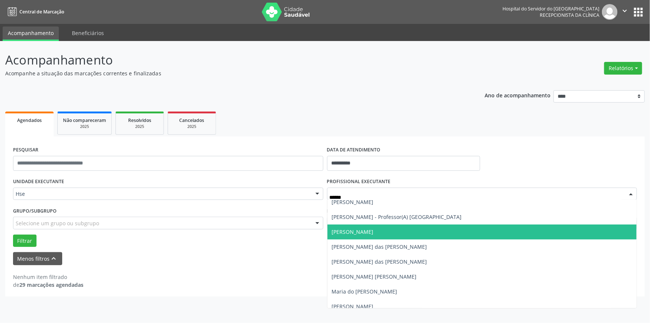
click at [374, 232] on span "[PERSON_NAME]" at bounding box center [353, 231] width 42 height 7
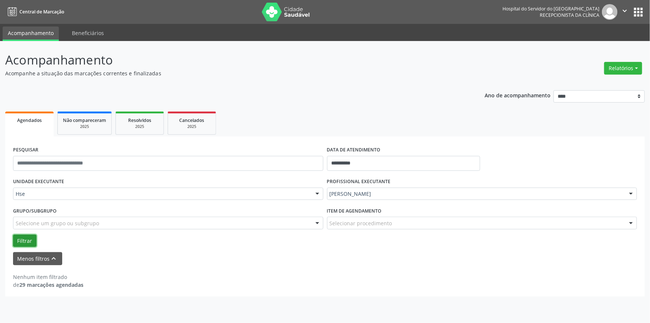
click at [23, 238] on button "Filtrar" at bounding box center [24, 240] width 23 height 13
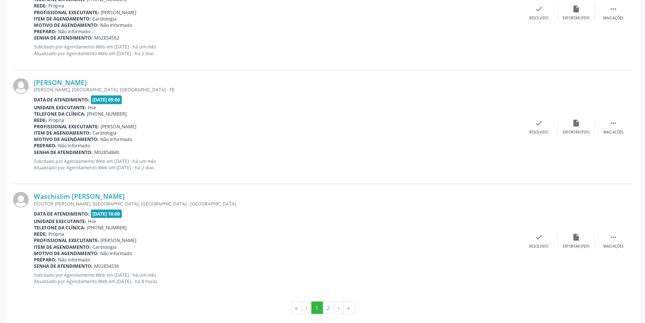
scroll to position [1710, 0]
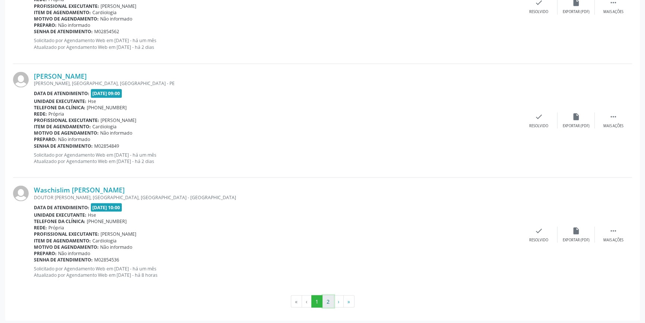
click at [328, 299] on button "2" at bounding box center [329, 301] width 12 height 13
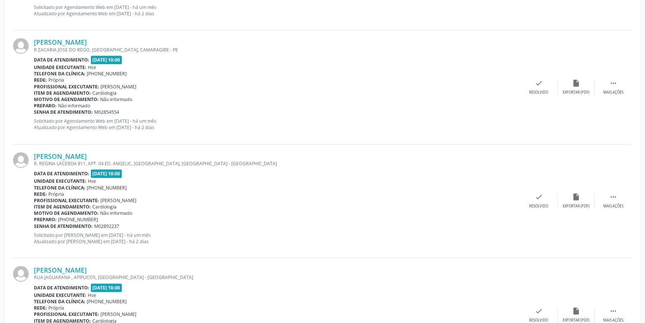
scroll to position [574, 0]
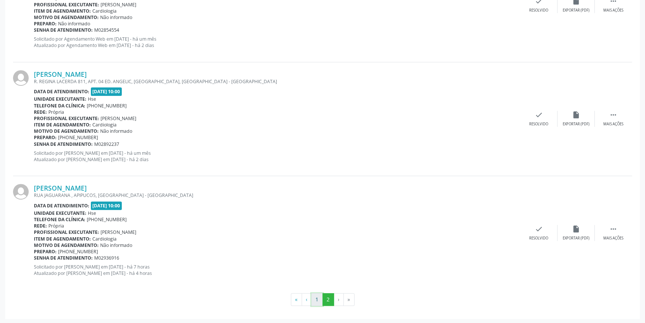
click at [320, 293] on button "1" at bounding box center [318, 299] width 12 height 13
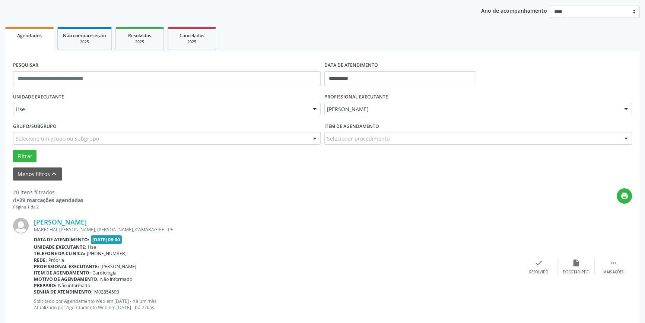
scroll to position [372, 0]
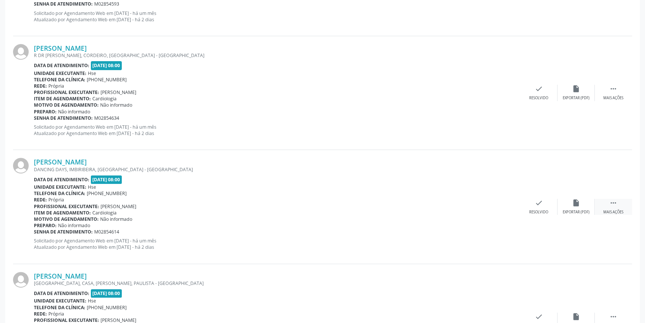
click at [619, 208] on div " Mais ações" at bounding box center [613, 207] width 37 height 16
click at [574, 208] on div "alarm_off Não compareceu" at bounding box center [576, 207] width 37 height 16
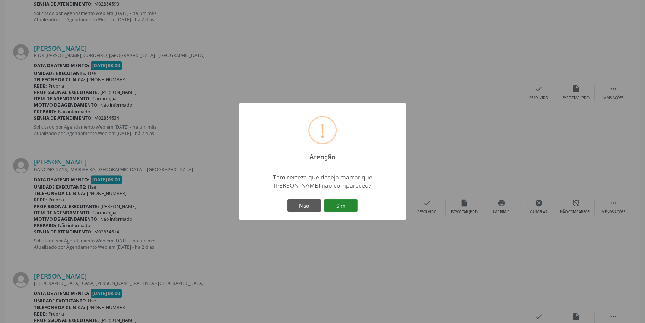
click at [344, 203] on button "Sim" at bounding box center [341, 205] width 34 height 13
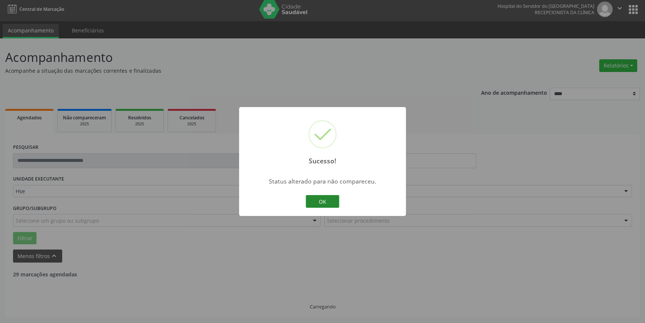
click at [331, 198] on button "OK" at bounding box center [323, 201] width 34 height 13
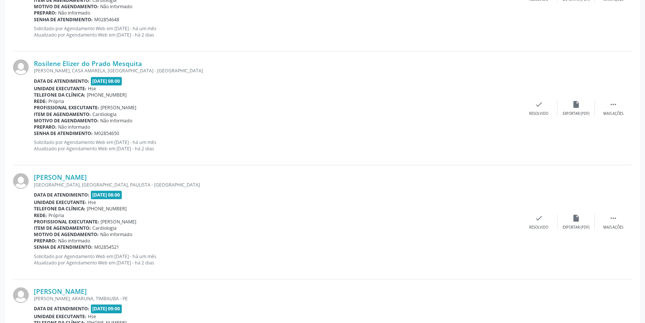
scroll to position [711, 0]
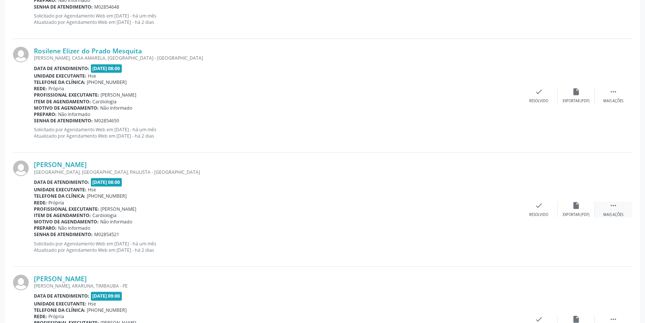
click at [619, 203] on div " Mais ações" at bounding box center [613, 209] width 37 height 16
click at [578, 211] on div "alarm_off Não compareceu" at bounding box center [576, 209] width 37 height 16
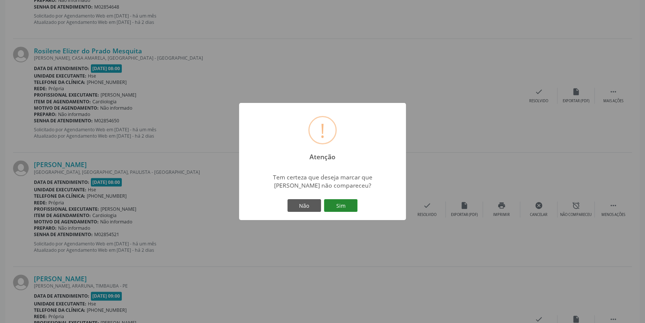
click at [348, 206] on button "Sim" at bounding box center [341, 205] width 34 height 13
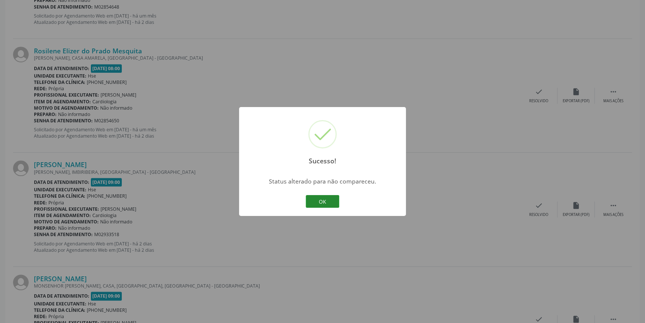
click at [314, 202] on button "OK" at bounding box center [323, 201] width 34 height 13
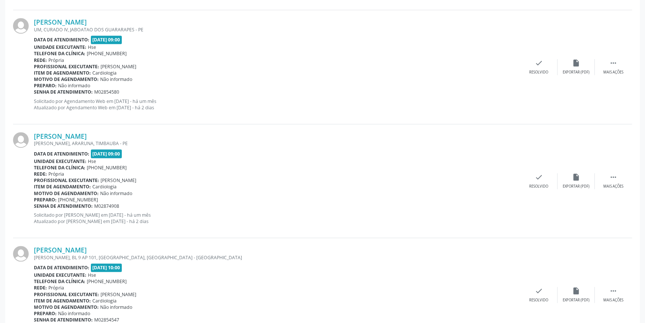
scroll to position [1456, 0]
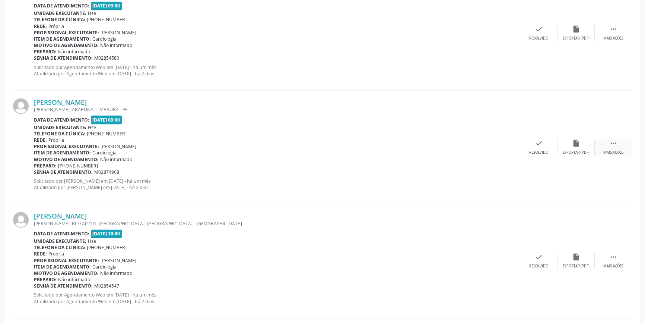
click at [622, 142] on div " Mais ações" at bounding box center [613, 147] width 37 height 16
click at [574, 142] on icon "alarm_off" at bounding box center [576, 143] width 8 height 8
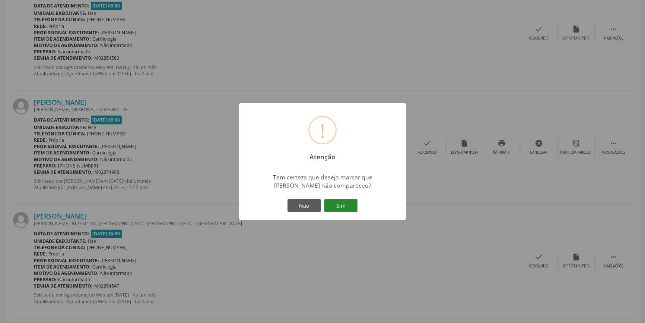
click at [342, 205] on button "Sim" at bounding box center [341, 205] width 34 height 13
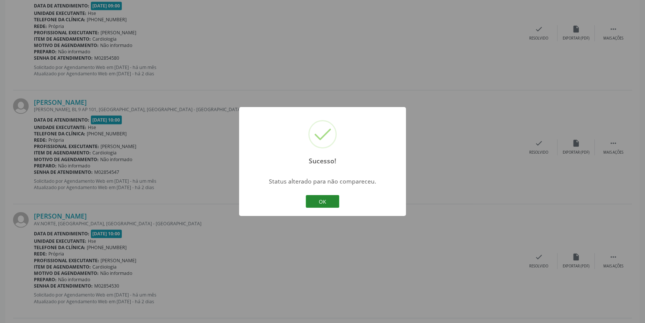
click at [332, 207] on button "OK" at bounding box center [323, 201] width 34 height 13
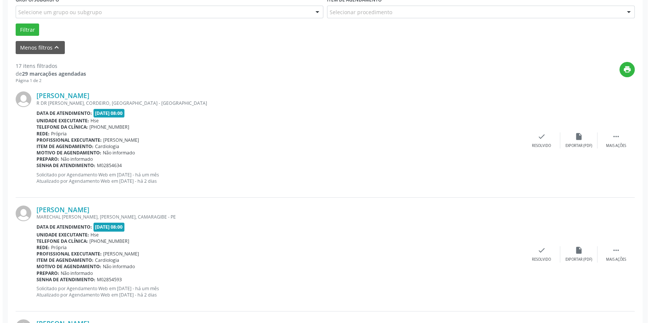
scroll to position [203, 0]
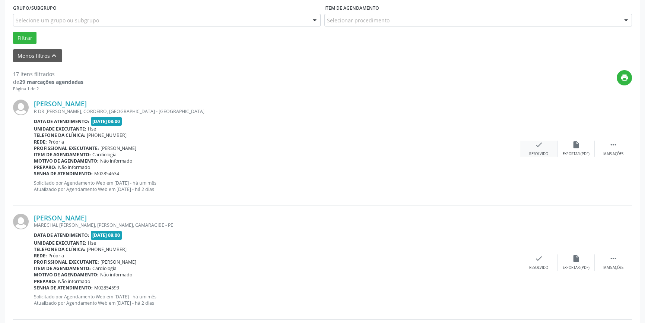
click at [541, 151] on div "Resolvido" at bounding box center [539, 153] width 19 height 5
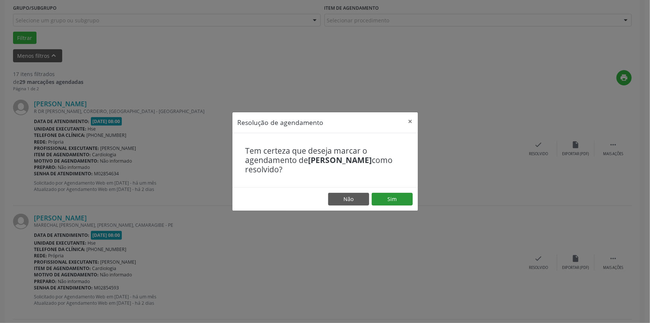
click at [396, 193] on footer "Não Sim" at bounding box center [326, 198] width 186 height 23
click at [396, 200] on button "Sim" at bounding box center [392, 199] width 41 height 13
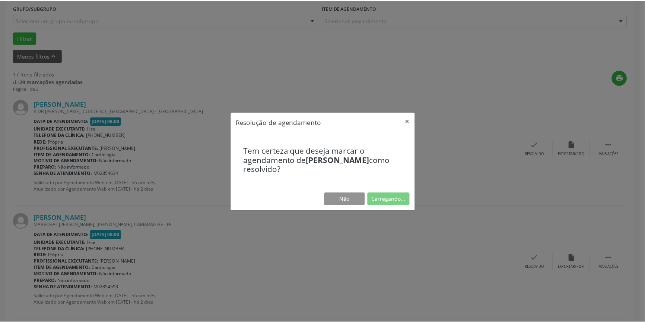
scroll to position [0, 0]
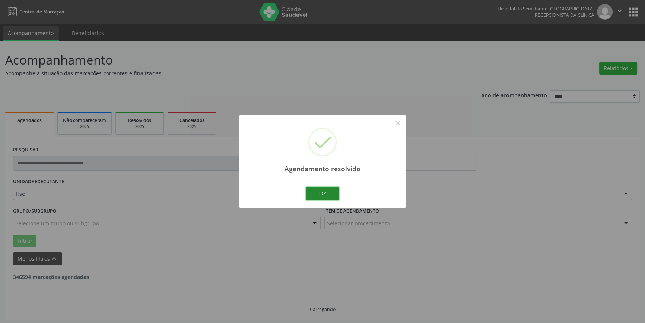
click at [323, 192] on button "Ok" at bounding box center [323, 193] width 34 height 13
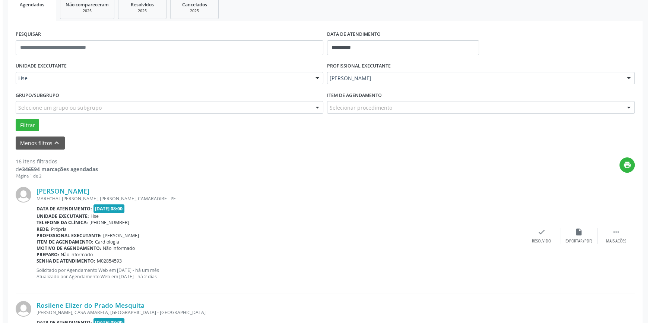
scroll to position [169, 0]
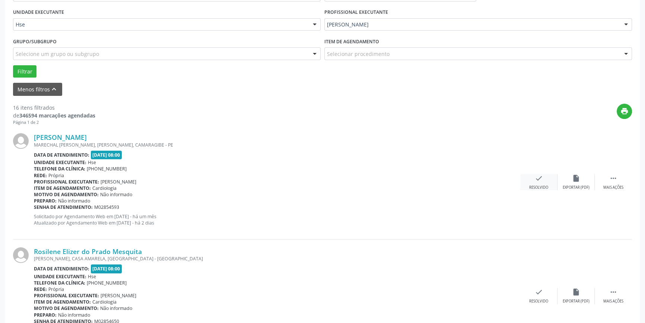
click at [530, 186] on div "Resolvido" at bounding box center [539, 187] width 19 height 5
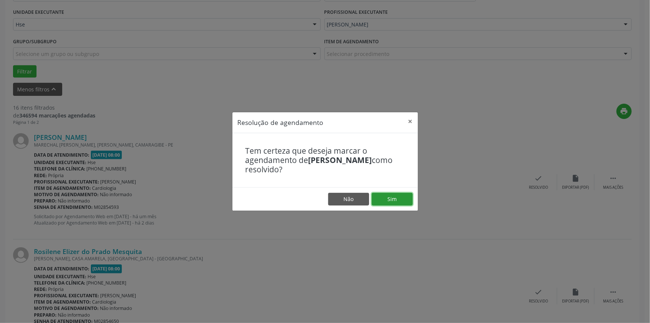
click at [392, 198] on button "Sim" at bounding box center [392, 199] width 41 height 13
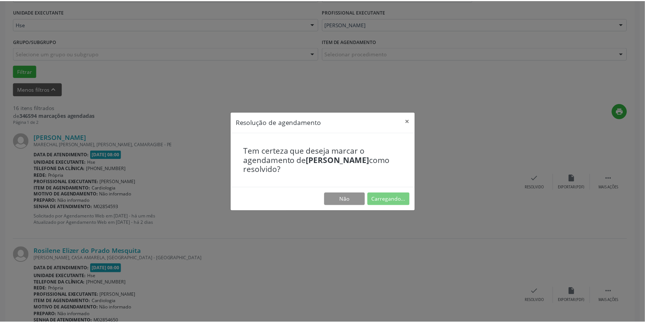
scroll to position [0, 0]
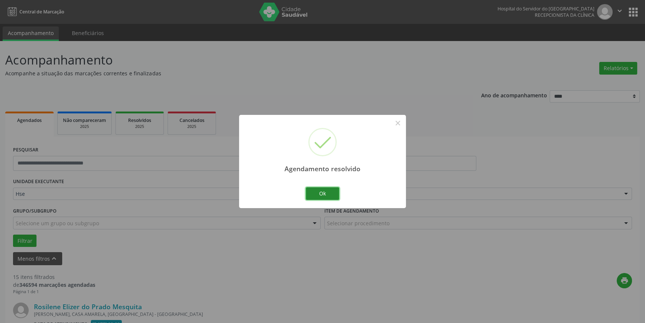
click at [313, 194] on button "Ok" at bounding box center [323, 193] width 34 height 13
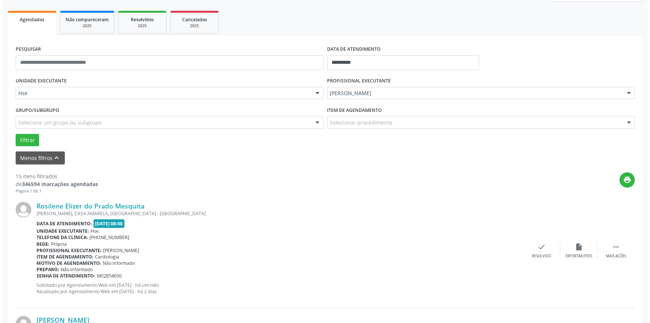
scroll to position [203, 0]
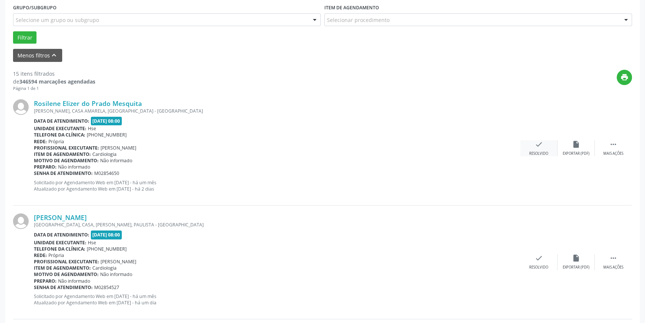
click at [540, 148] on icon "check" at bounding box center [539, 144] width 8 height 8
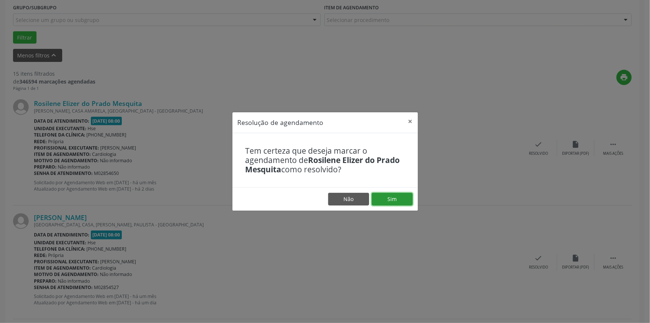
click at [397, 198] on button "Sim" at bounding box center [392, 199] width 41 height 13
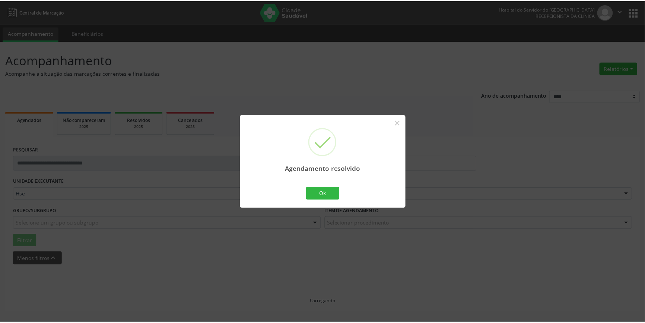
scroll to position [0, 0]
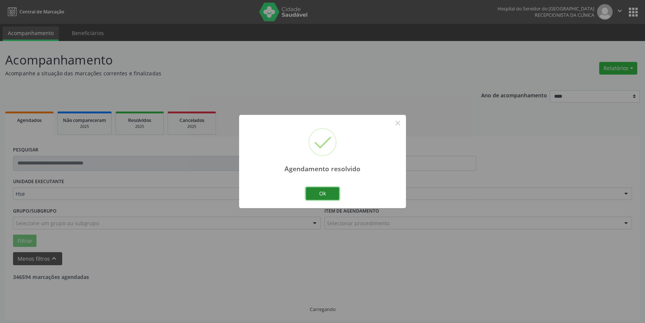
click at [328, 193] on button "Ok" at bounding box center [323, 193] width 34 height 13
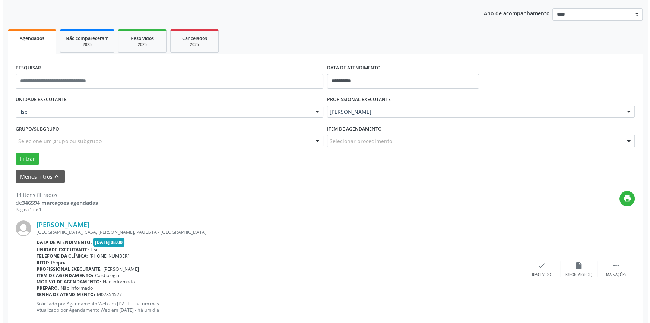
scroll to position [203, 0]
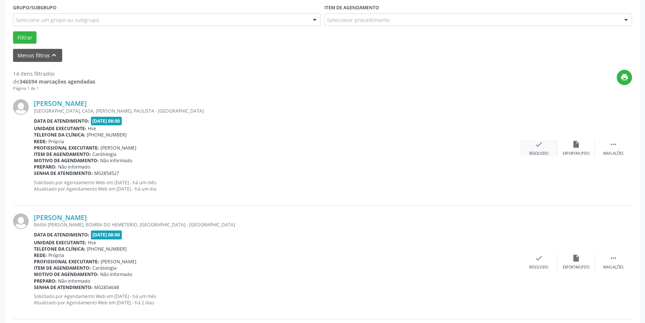
click at [534, 144] on div "check Resolvido" at bounding box center [539, 148] width 37 height 16
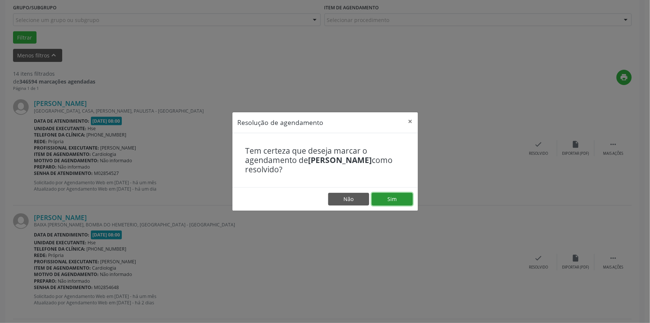
click at [395, 201] on button "Sim" at bounding box center [392, 199] width 41 height 13
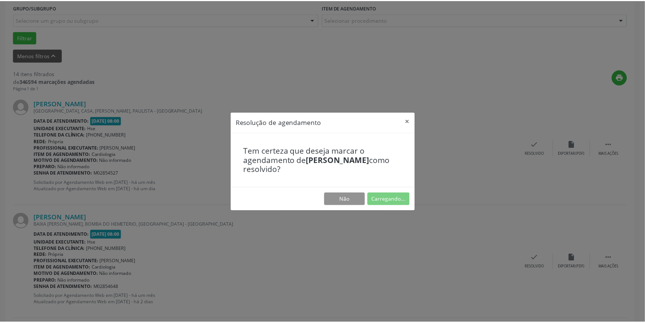
scroll to position [0, 0]
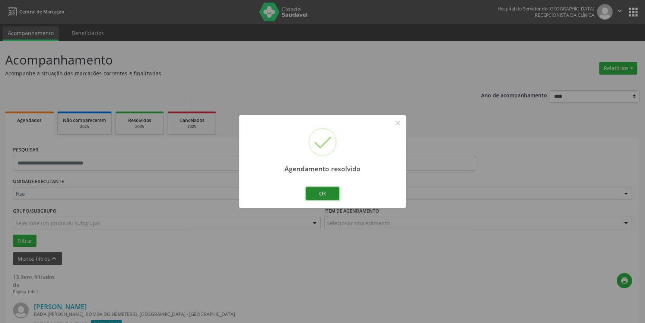
click at [319, 192] on button "Ok" at bounding box center [323, 193] width 34 height 13
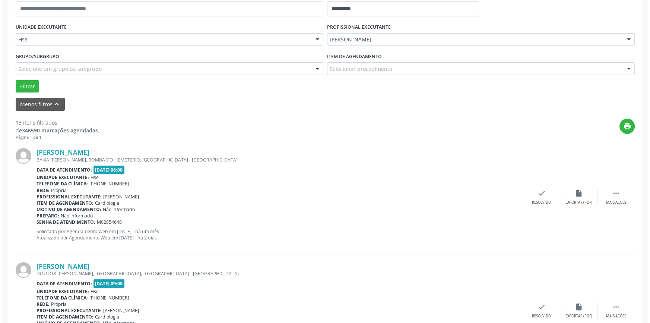
scroll to position [203, 0]
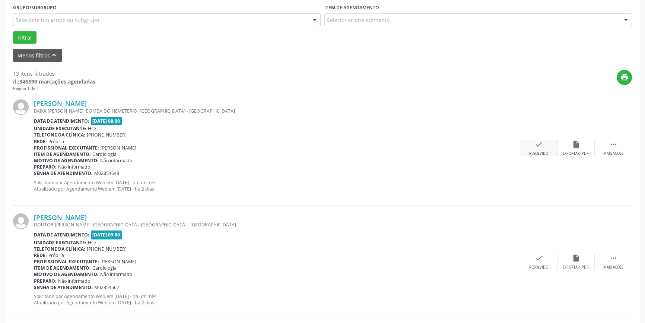
click at [537, 145] on icon "check" at bounding box center [539, 144] width 8 height 8
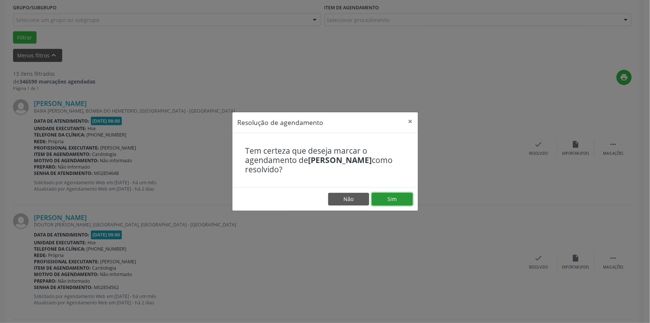
click at [395, 198] on button "Sim" at bounding box center [392, 199] width 41 height 13
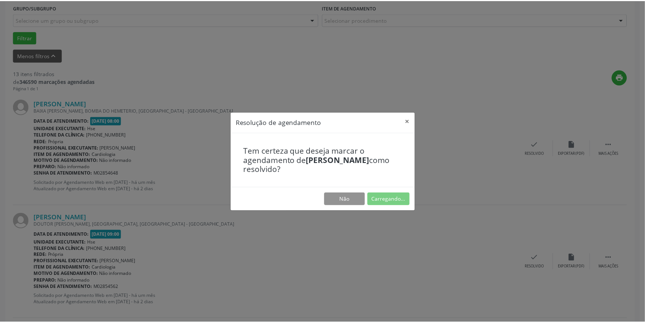
scroll to position [0, 0]
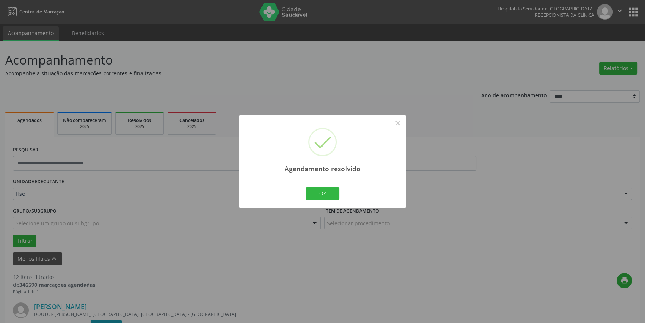
click at [328, 186] on div "Ok Cancel" at bounding box center [322, 194] width 37 height 16
click at [334, 194] on button "Ok" at bounding box center [323, 193] width 34 height 13
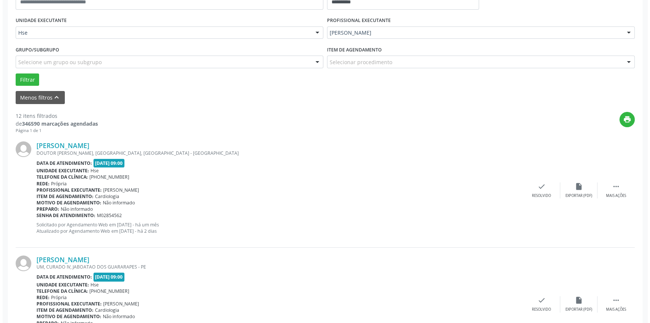
scroll to position [203, 0]
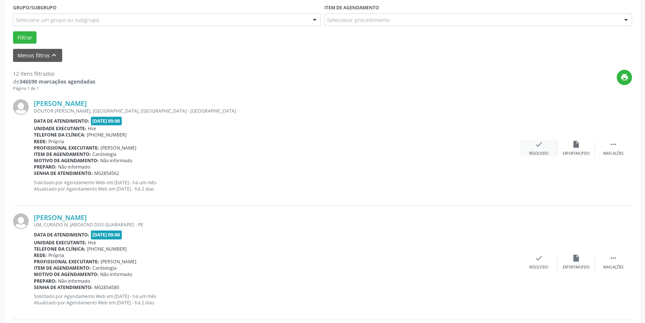
click at [537, 148] on div "check Resolvido" at bounding box center [539, 148] width 37 height 16
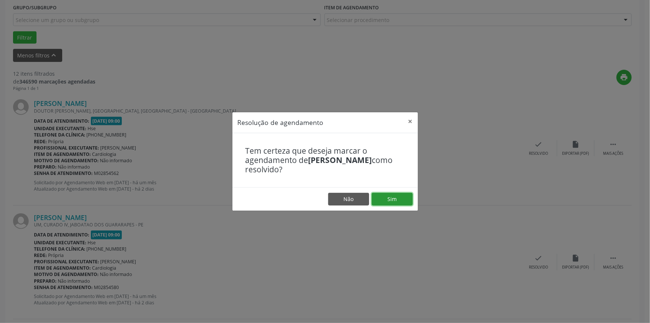
click at [386, 200] on button "Sim" at bounding box center [392, 199] width 41 height 13
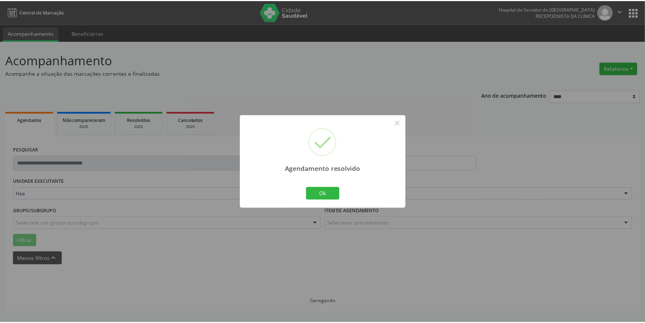
scroll to position [0, 0]
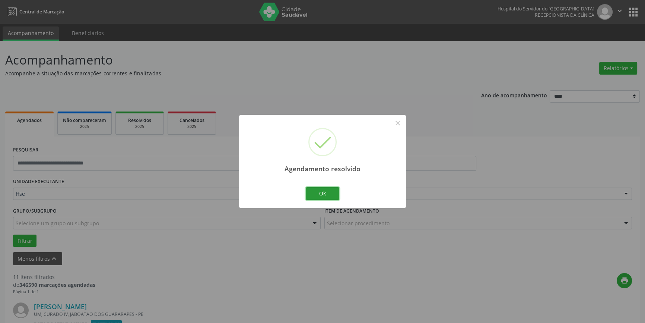
drag, startPoint x: 325, startPoint y: 193, endPoint x: 437, endPoint y: 138, distance: 124.8
click at [325, 193] on button "Ok" at bounding box center [323, 193] width 34 height 13
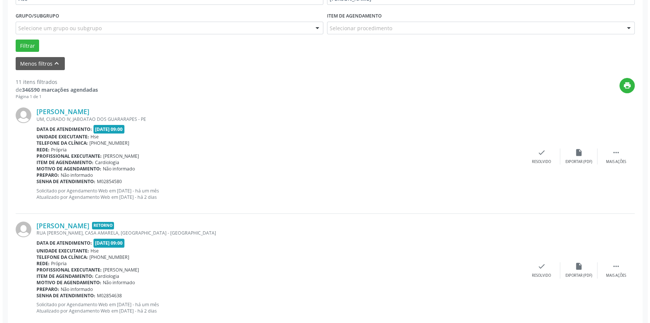
scroll to position [203, 0]
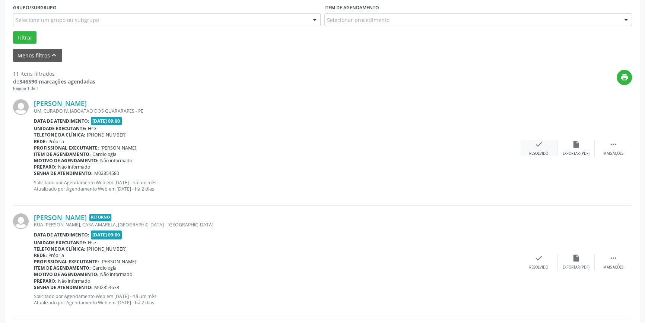
click at [546, 146] on div "check Resolvido" at bounding box center [539, 148] width 37 height 16
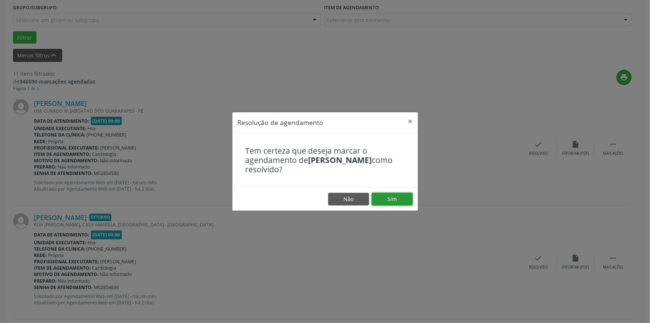
click at [396, 201] on button "Sim" at bounding box center [392, 199] width 41 height 13
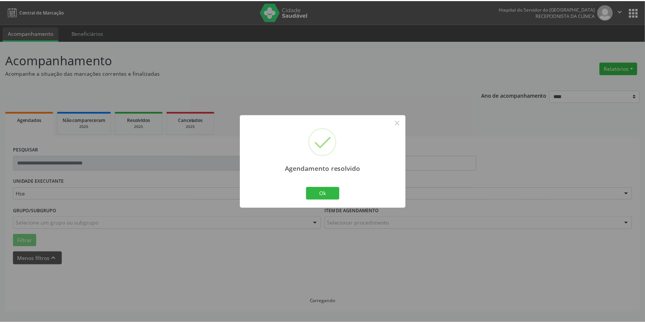
scroll to position [0, 0]
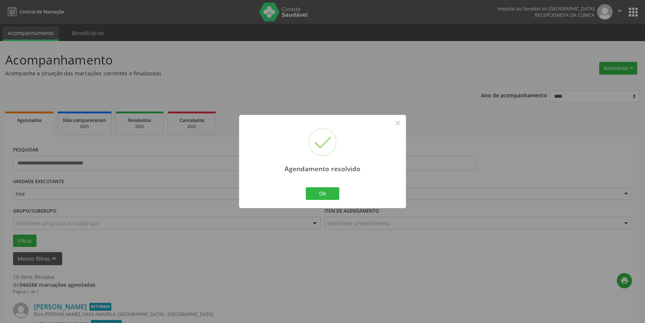
click at [331, 200] on div "Ok Cancel" at bounding box center [322, 194] width 37 height 16
click at [331, 198] on button "Ok" at bounding box center [323, 193] width 34 height 13
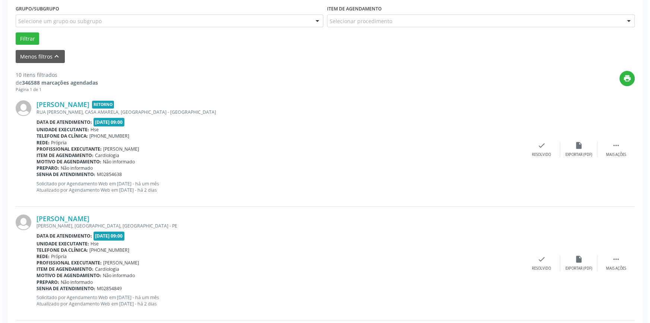
scroll to position [203, 0]
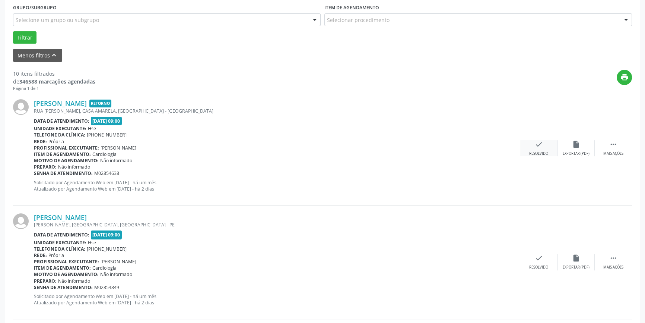
click at [546, 147] on div "check Resolvido" at bounding box center [539, 148] width 37 height 16
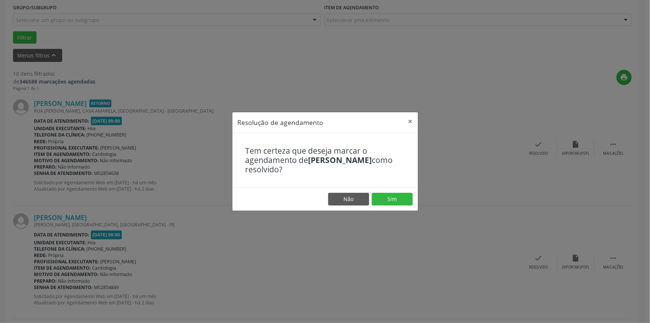
click at [407, 192] on footer "Não Sim" at bounding box center [326, 198] width 186 height 23
click at [407, 194] on button "Sim" at bounding box center [392, 199] width 41 height 13
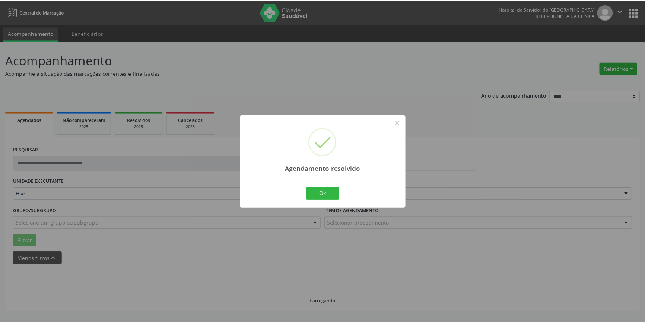
scroll to position [0, 0]
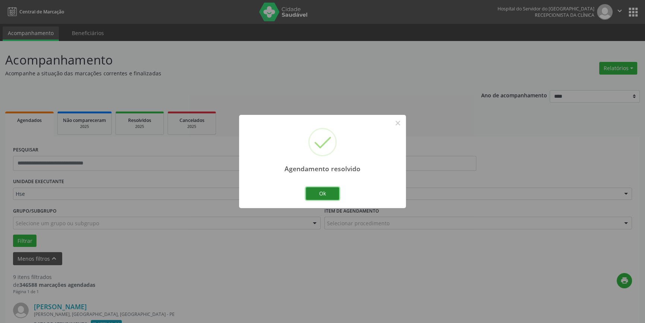
click at [317, 195] on button "Ok" at bounding box center [323, 193] width 34 height 13
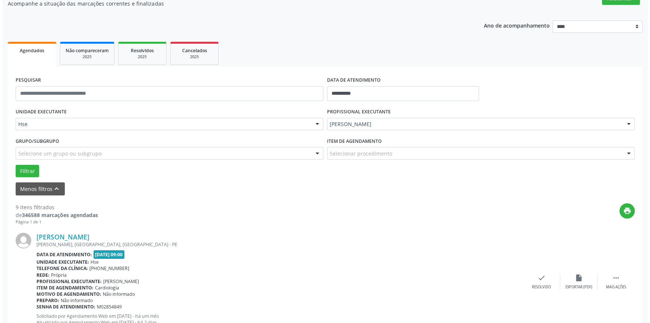
scroll to position [237, 0]
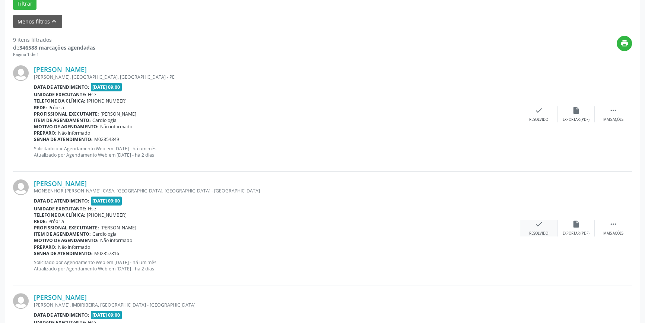
click at [537, 224] on icon "check" at bounding box center [539, 224] width 8 height 8
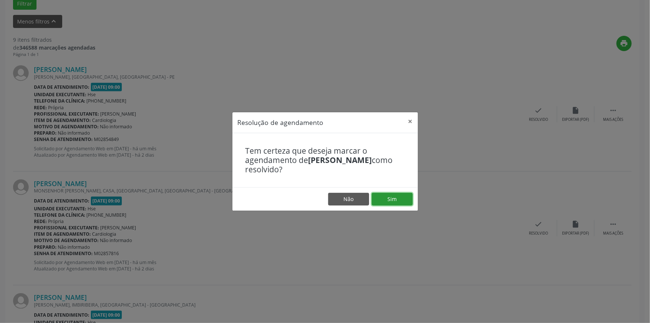
click at [389, 203] on button "Sim" at bounding box center [392, 199] width 41 height 13
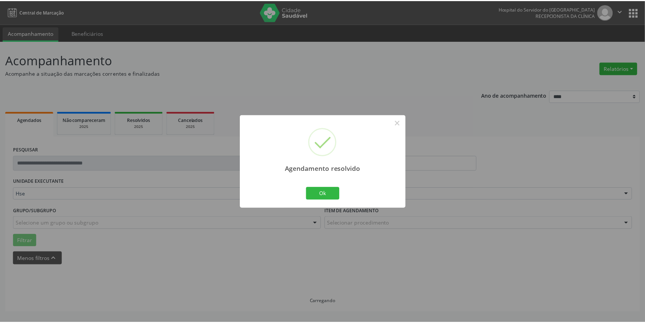
scroll to position [0, 0]
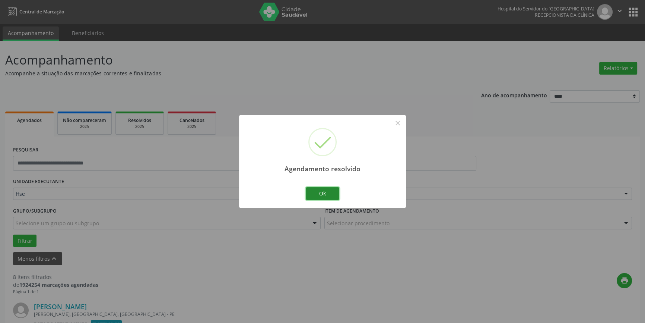
click at [324, 196] on button "Ok" at bounding box center [323, 193] width 34 height 13
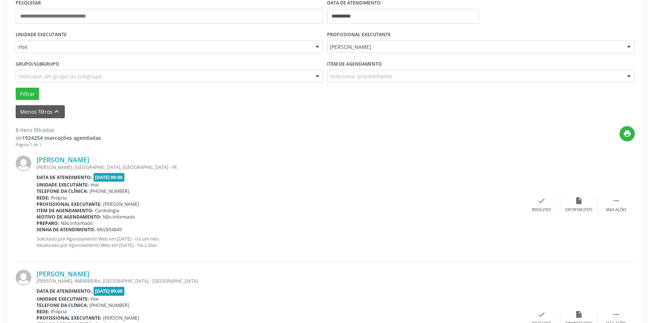
scroll to position [169, 0]
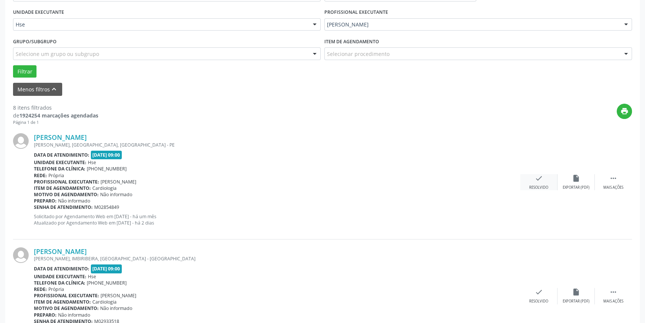
click at [531, 181] on div "check Resolvido" at bounding box center [539, 182] width 37 height 16
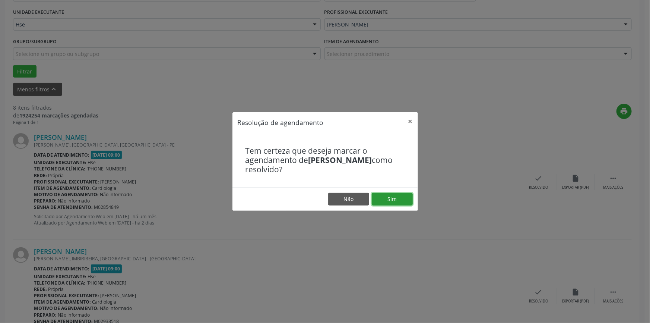
click at [387, 198] on button "Sim" at bounding box center [392, 199] width 41 height 13
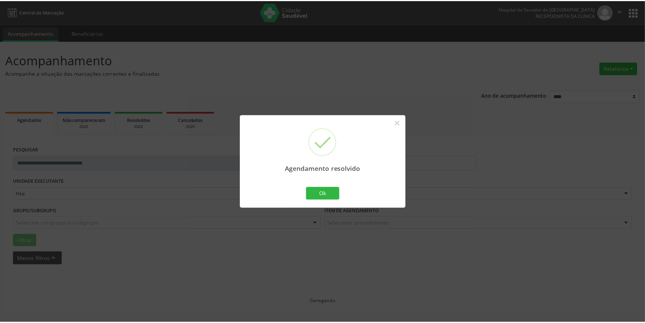
scroll to position [0, 0]
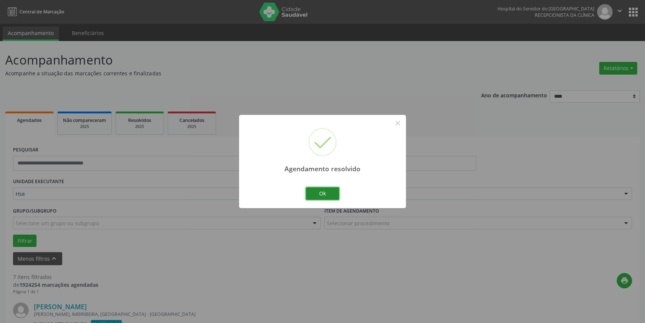
click at [322, 192] on button "Ok" at bounding box center [323, 193] width 34 height 13
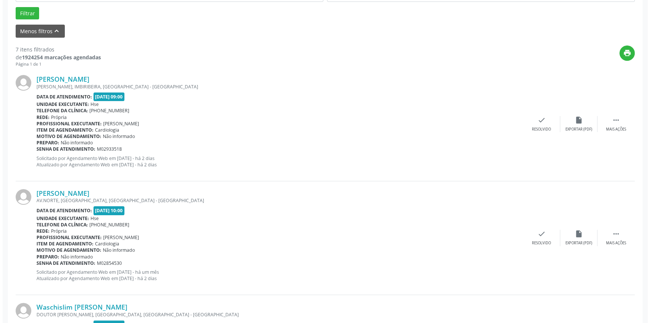
scroll to position [237, 0]
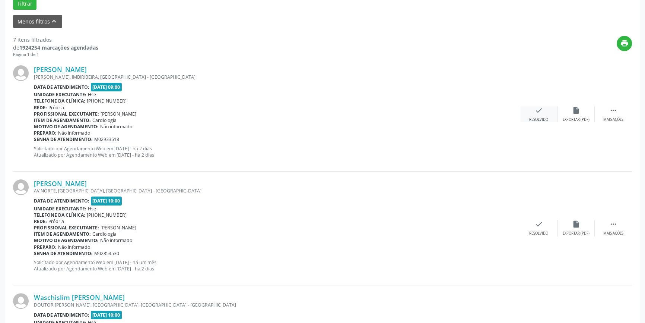
click at [540, 110] on icon "check" at bounding box center [539, 110] width 8 height 8
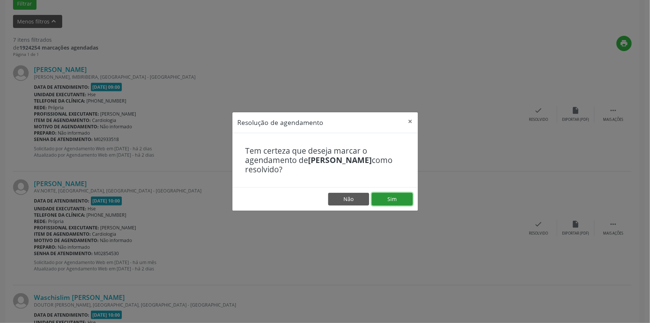
click at [391, 203] on button "Sim" at bounding box center [392, 199] width 41 height 13
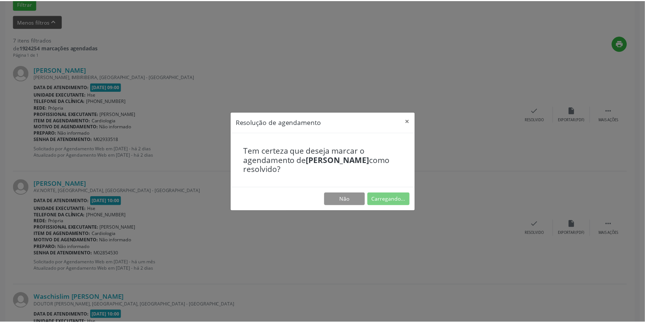
scroll to position [0, 0]
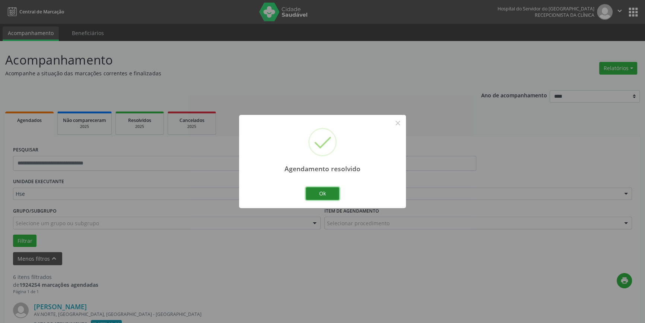
click at [325, 194] on button "Ok" at bounding box center [323, 193] width 34 height 13
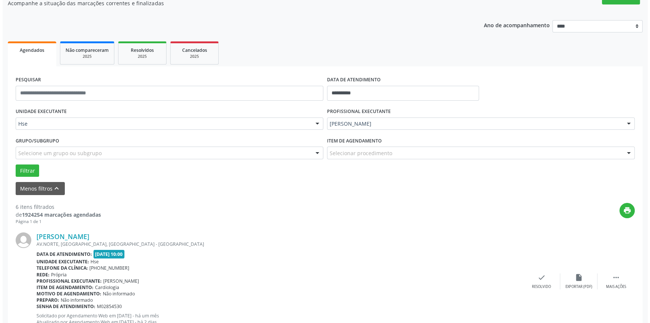
scroll to position [203, 0]
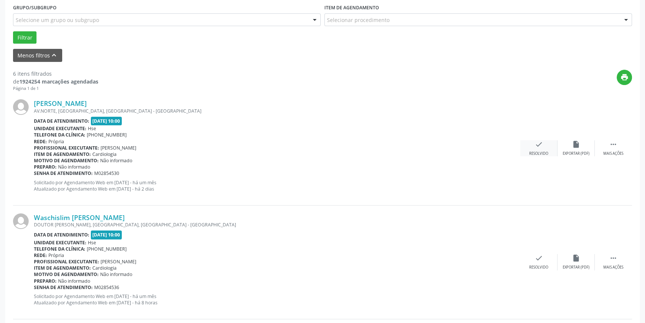
click at [540, 142] on icon "check" at bounding box center [539, 144] width 8 height 8
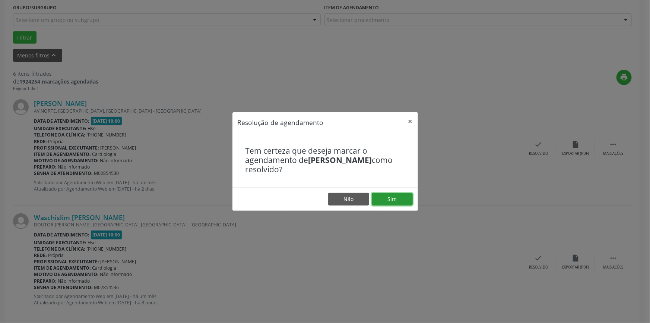
click at [390, 196] on button "Sim" at bounding box center [392, 199] width 41 height 13
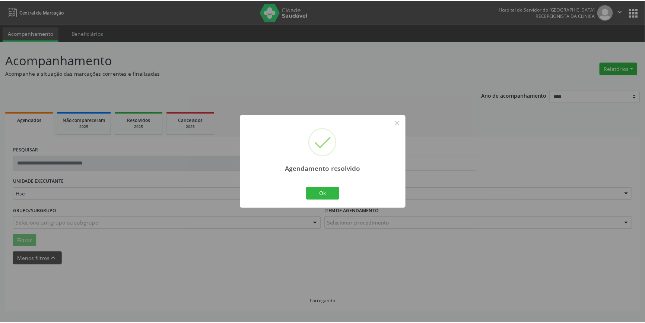
scroll to position [0, 0]
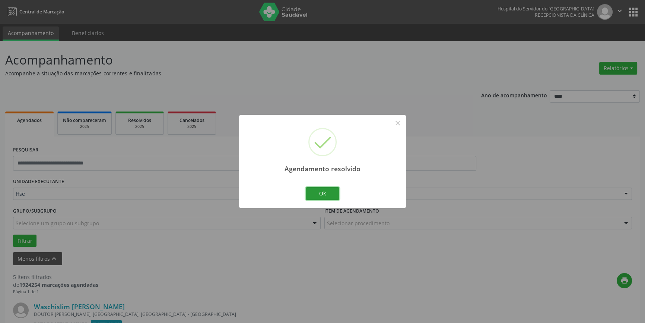
drag, startPoint x: 321, startPoint y: 191, endPoint x: 342, endPoint y: 189, distance: 21.4
click at [321, 191] on button "Ok" at bounding box center [323, 193] width 34 height 13
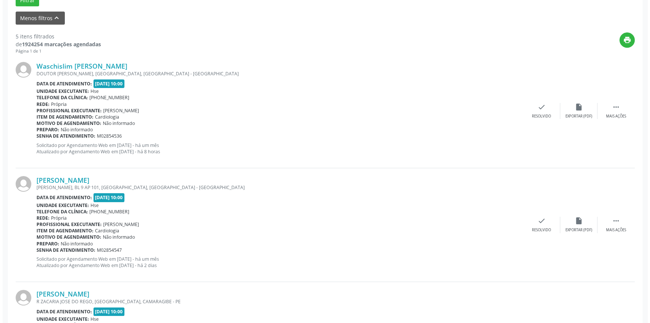
scroll to position [305, 0]
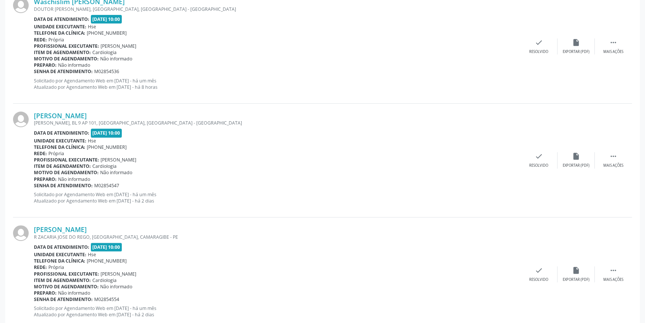
click at [537, 262] on div "Jorge Jose de Andrade Lima R ZACARIA JOSE DO REGO, VILA DA FABRICA, CAMARAGIBE …" at bounding box center [322, 274] width 619 height 114
click at [535, 273] on icon "check" at bounding box center [539, 270] width 8 height 8
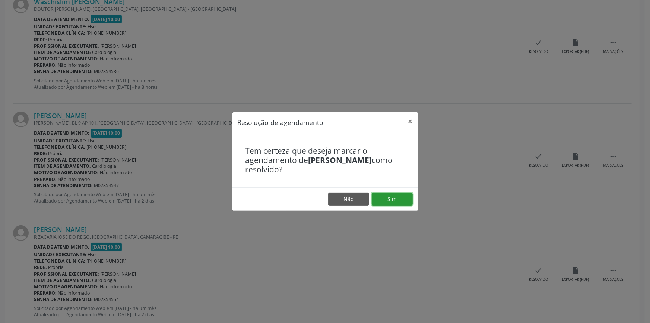
click at [409, 195] on button "Sim" at bounding box center [392, 199] width 41 height 13
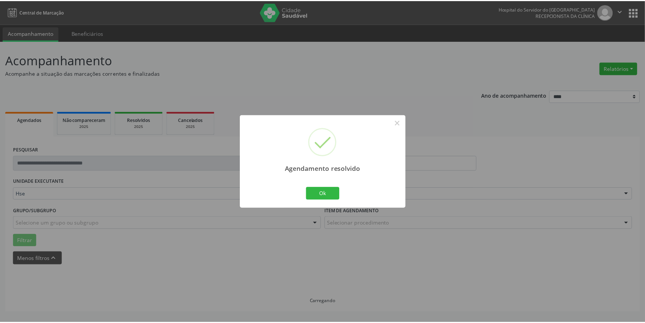
scroll to position [0, 0]
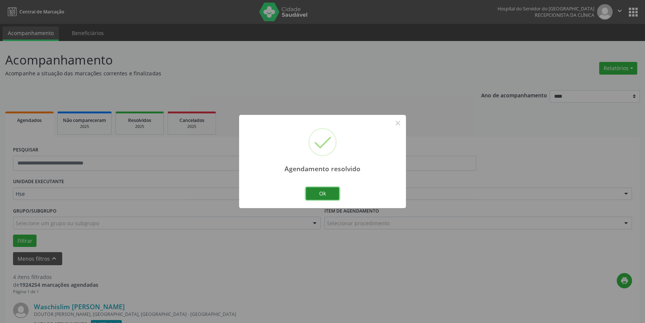
click at [332, 192] on button "Ok" at bounding box center [323, 193] width 34 height 13
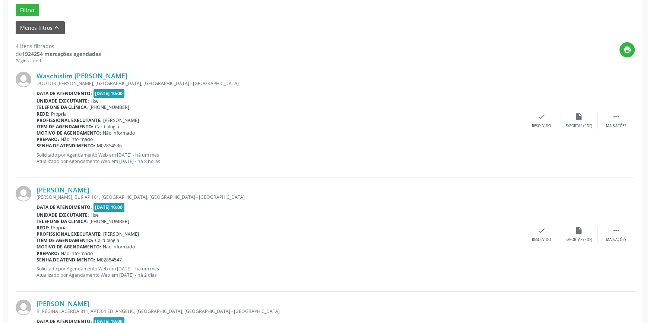
scroll to position [237, 0]
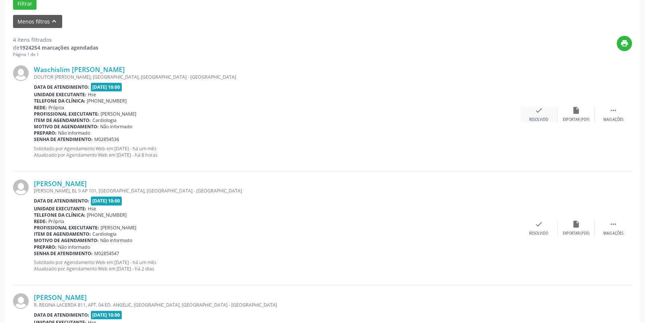
click at [534, 109] on div "check Resolvido" at bounding box center [539, 114] width 37 height 16
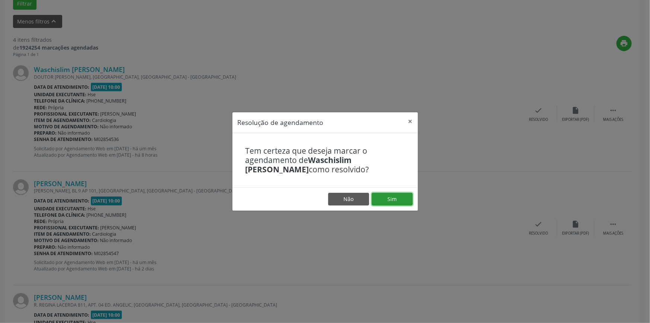
click at [392, 198] on button "Sim" at bounding box center [392, 199] width 41 height 13
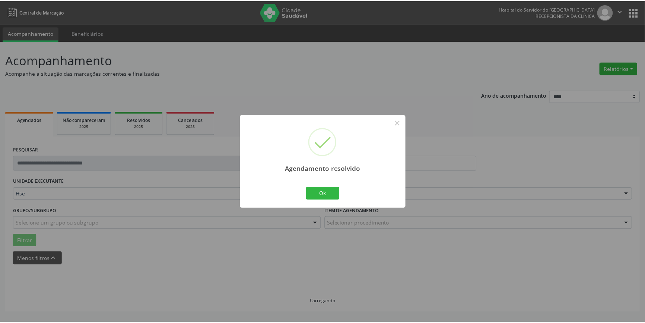
scroll to position [0, 0]
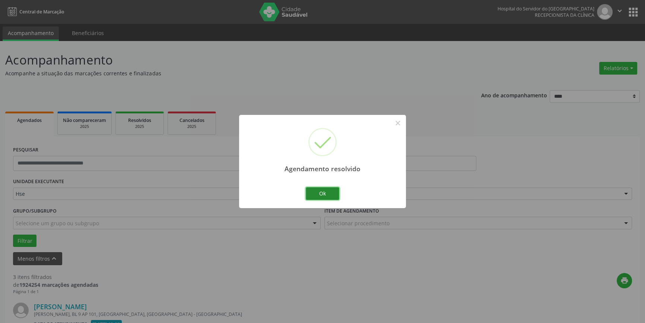
click at [323, 190] on button "Ok" at bounding box center [323, 193] width 34 height 13
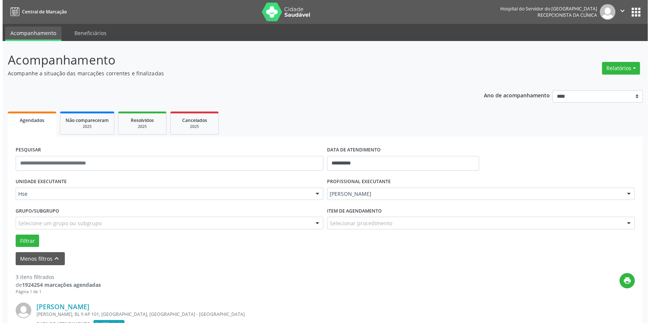
scroll to position [135, 0]
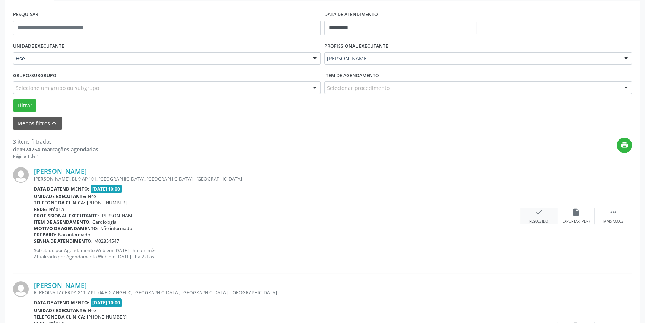
click at [533, 217] on div "check Resolvido" at bounding box center [539, 216] width 37 height 16
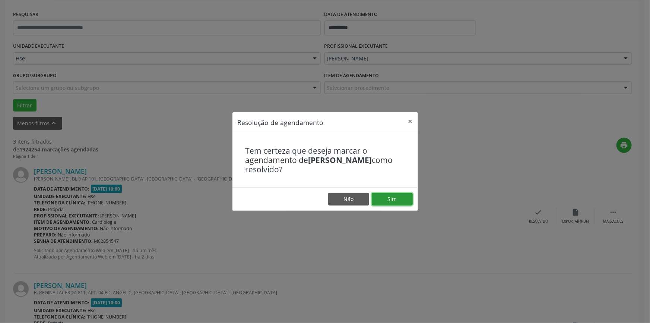
click at [398, 199] on button "Sim" at bounding box center [392, 199] width 41 height 13
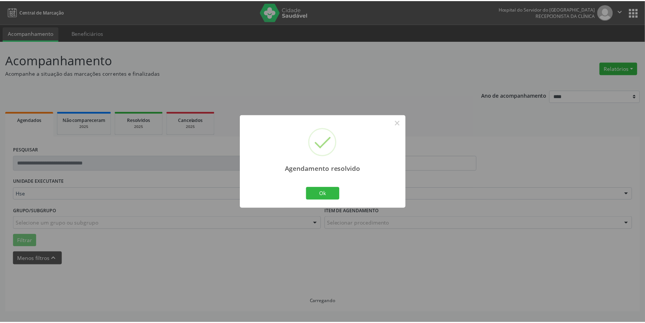
scroll to position [0, 0]
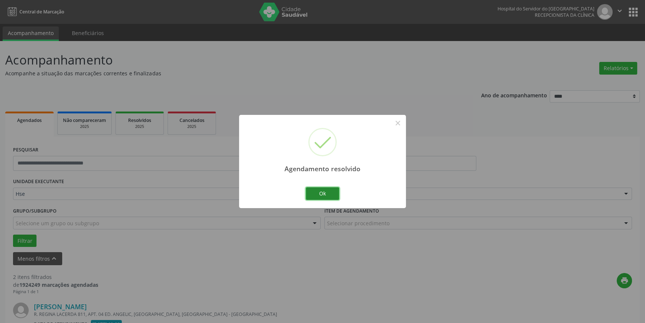
click at [328, 198] on button "Ok" at bounding box center [323, 193] width 34 height 13
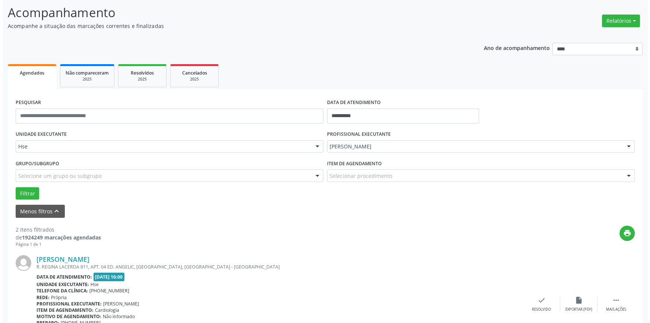
scroll to position [169, 0]
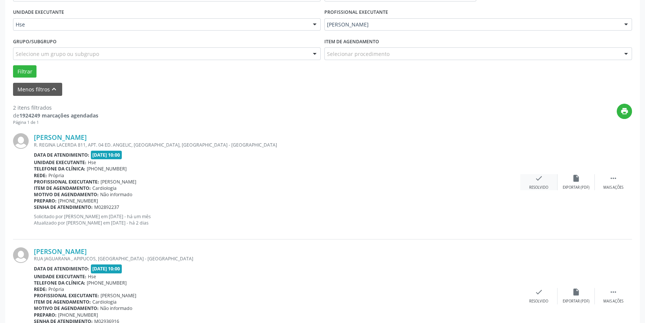
click at [530, 186] on div "Resolvido" at bounding box center [539, 187] width 19 height 5
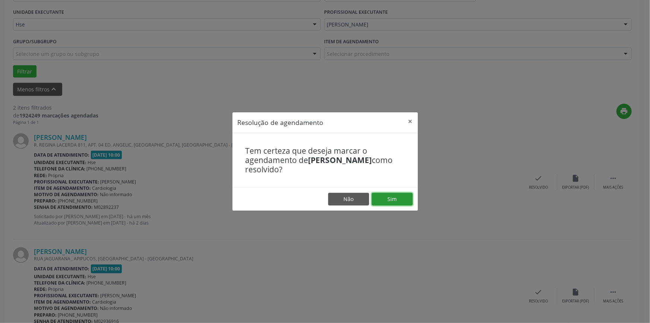
click at [400, 202] on button "Sim" at bounding box center [392, 199] width 41 height 13
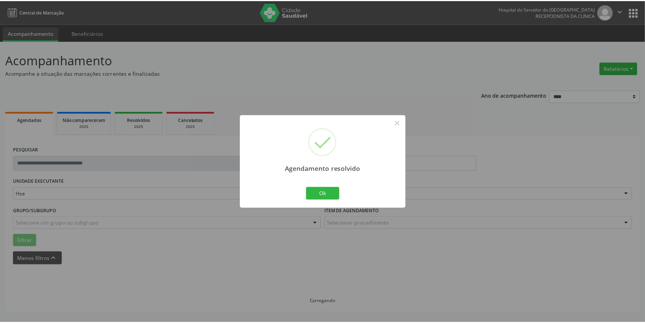
scroll to position [0, 0]
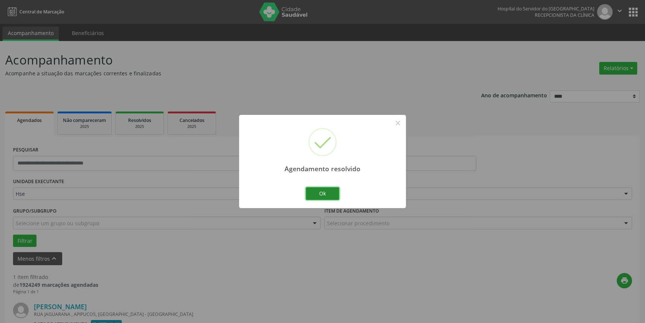
drag, startPoint x: 315, startPoint y: 192, endPoint x: 369, endPoint y: 190, distance: 54.4
click at [315, 192] on button "Ok" at bounding box center [323, 193] width 34 height 13
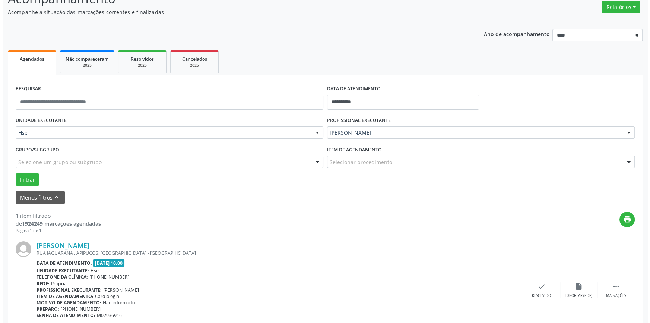
scroll to position [98, 0]
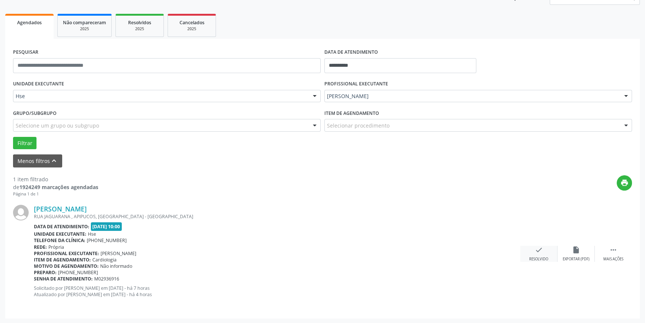
click at [543, 256] on div "Resolvido" at bounding box center [539, 258] width 19 height 5
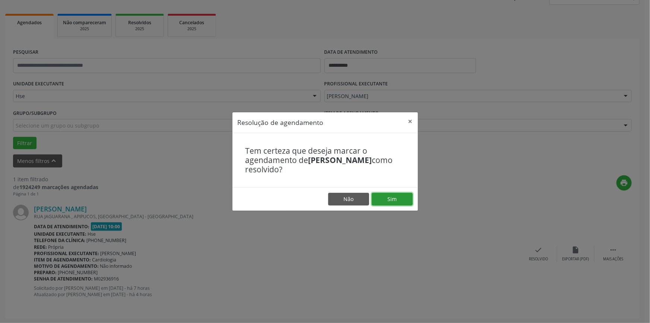
click at [380, 197] on button "Sim" at bounding box center [392, 199] width 41 height 13
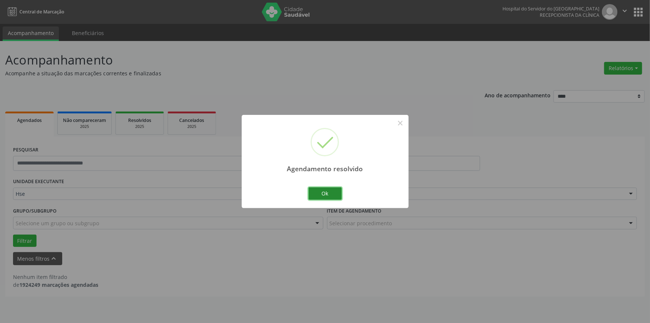
click at [328, 195] on button "Ok" at bounding box center [326, 193] width 34 height 13
